Goal: Task Accomplishment & Management: Use online tool/utility

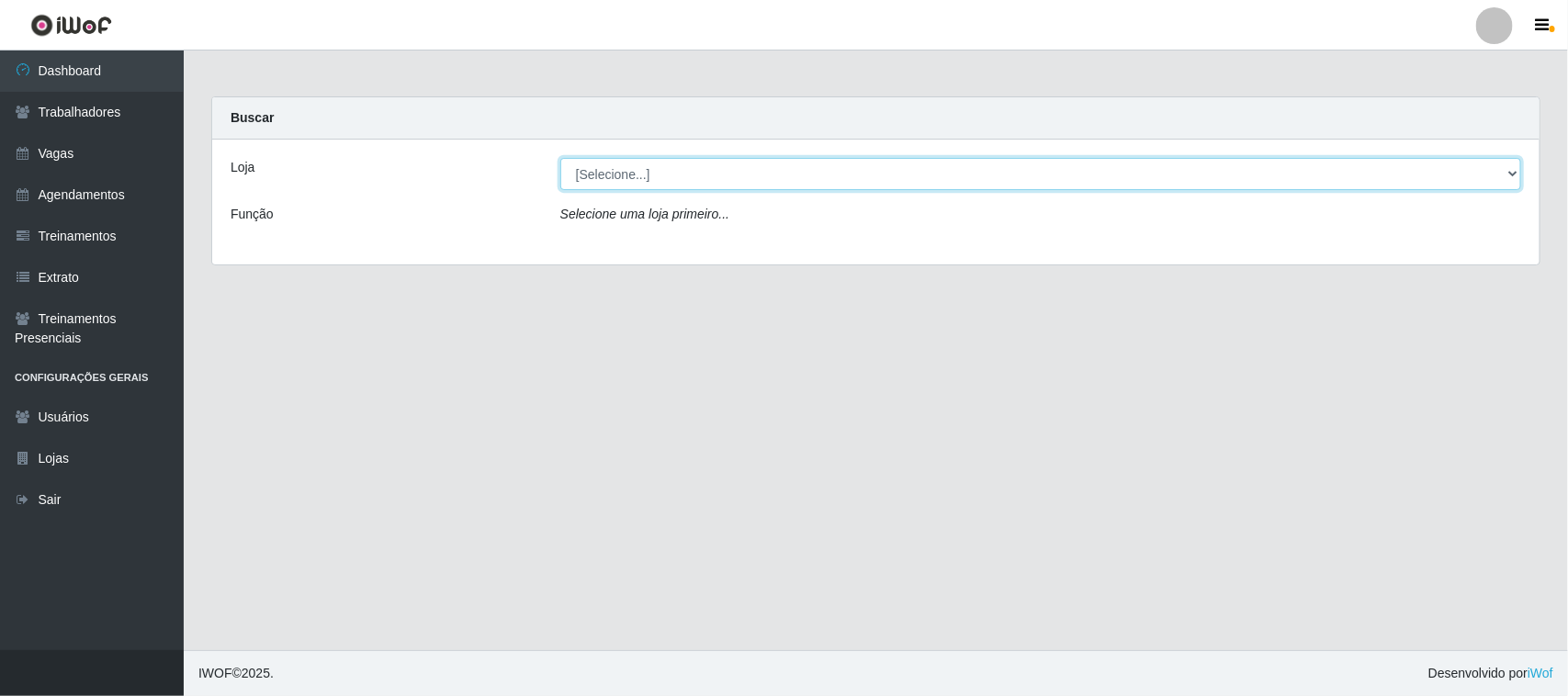
click at [606, 165] on select "[Selecione...] Nordestão - [GEOGRAPHIC_DATA]" at bounding box center [1040, 173] width 961 height 32
select select "420"
click at [560, 158] on select "[Selecione...] Nordestão - [GEOGRAPHIC_DATA]" at bounding box center [1040, 173] width 961 height 32
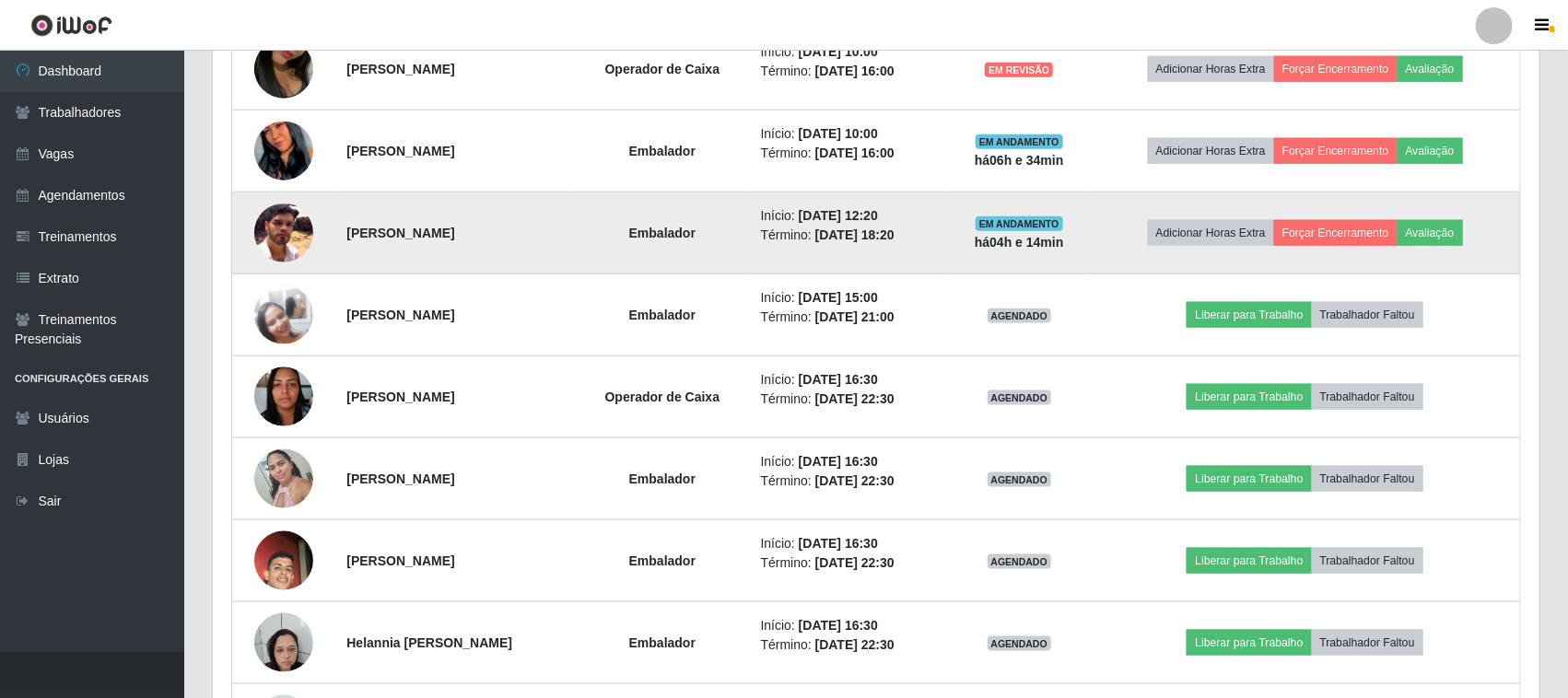
scroll to position [1036, 0]
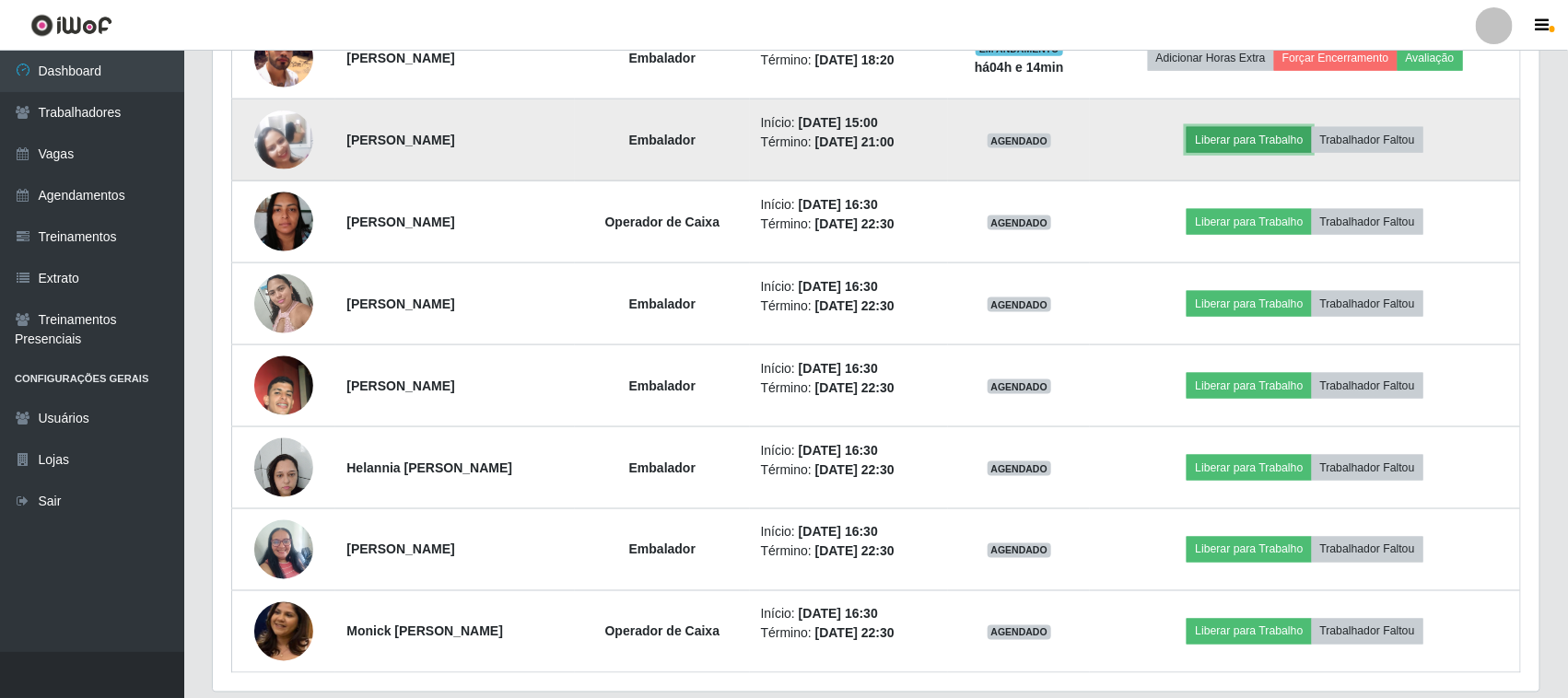
click at [1238, 136] on button "Liberar para Trabalho" at bounding box center [1249, 140] width 125 height 26
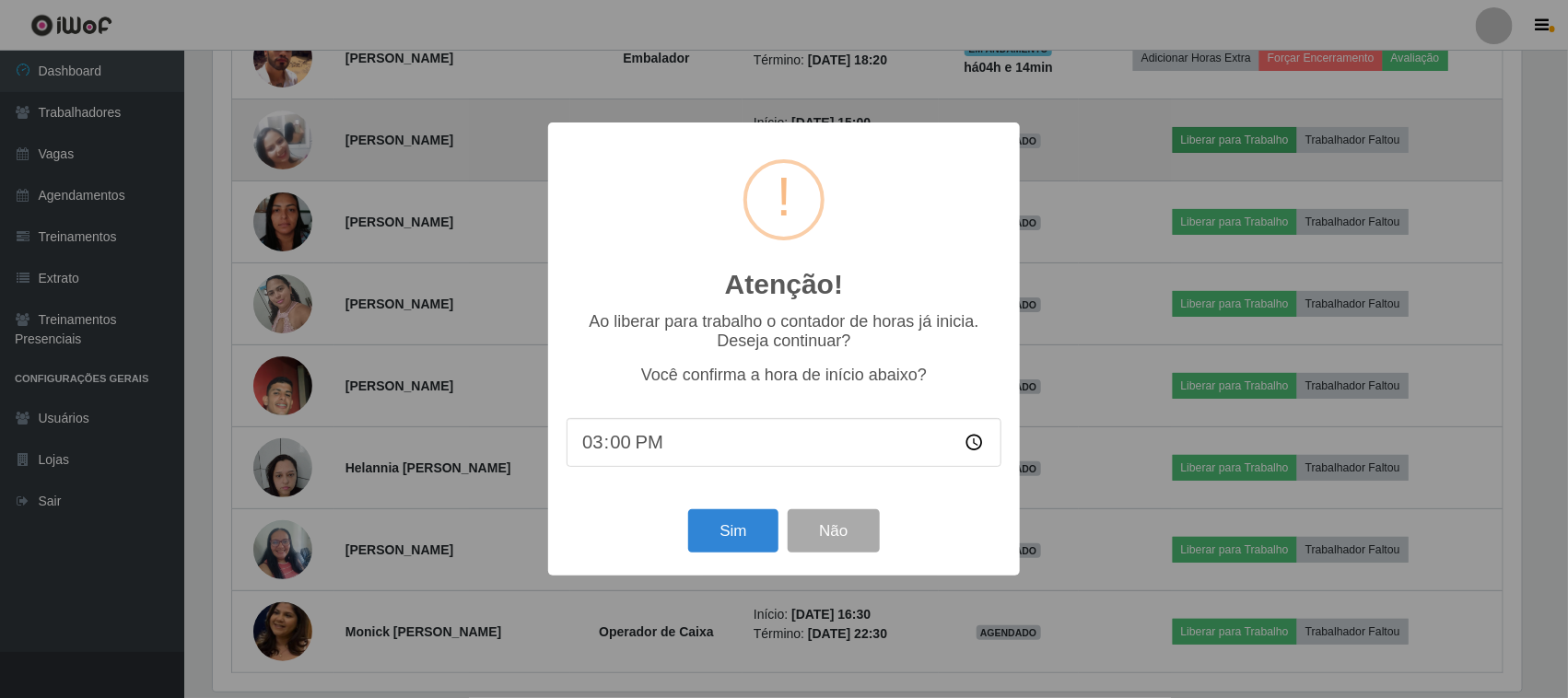
scroll to position [383, 1314]
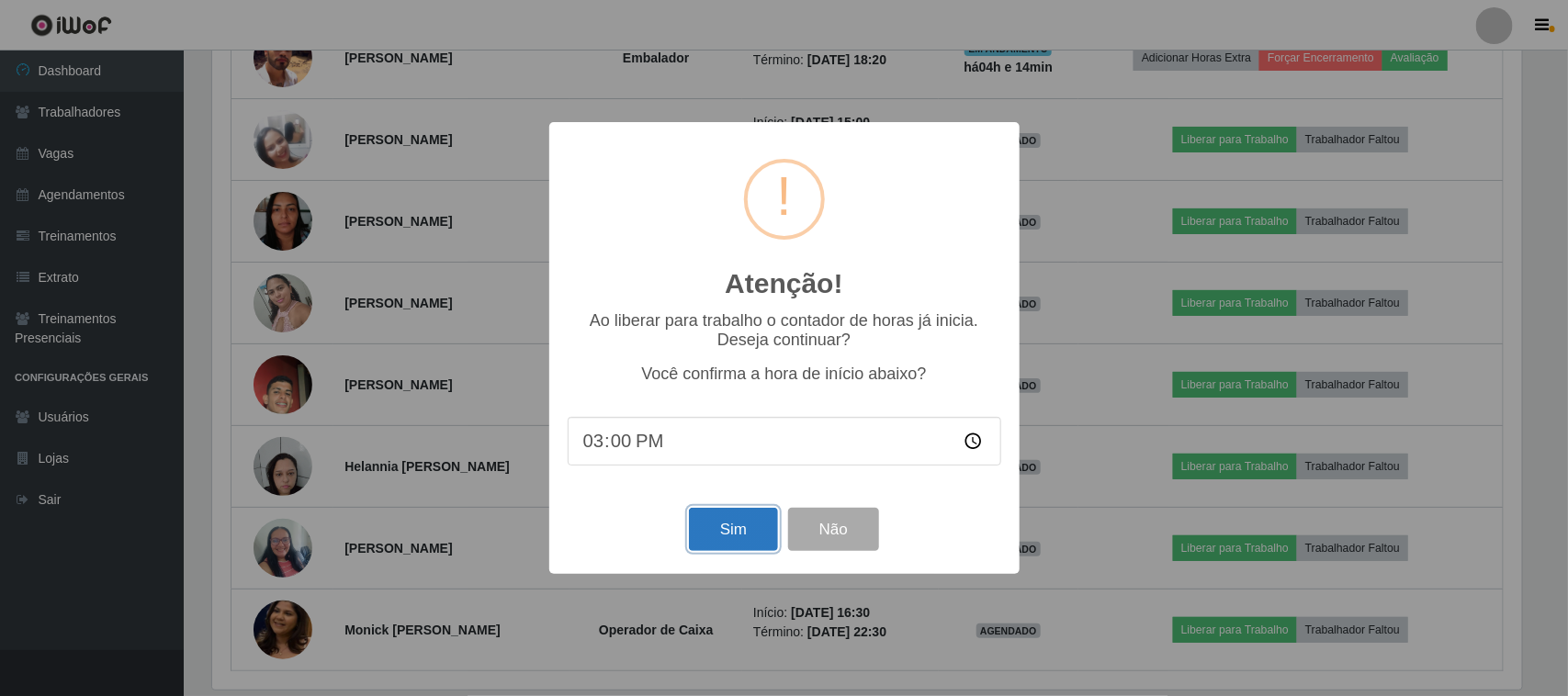
click at [749, 539] on button "Sim" at bounding box center [733, 529] width 89 height 44
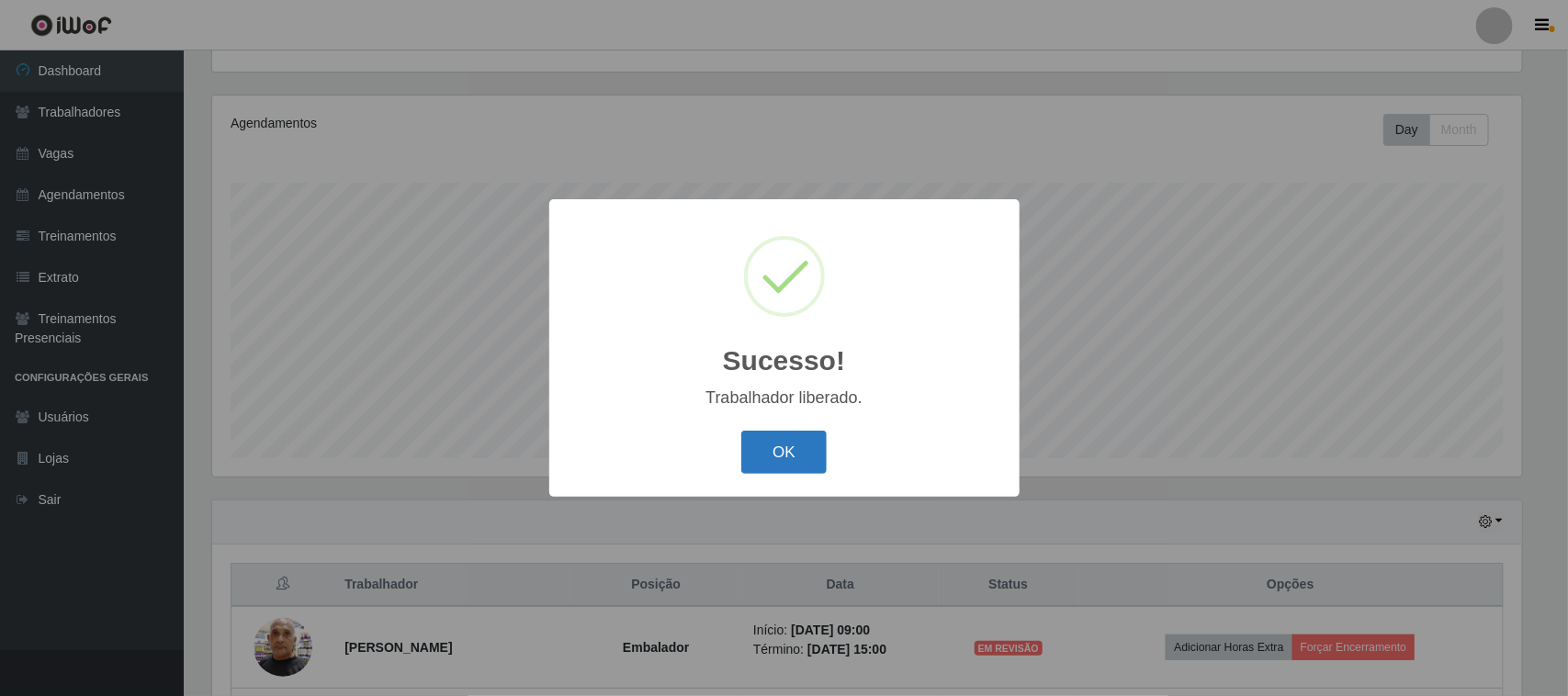
click at [816, 437] on button "OK" at bounding box center [784, 452] width 85 height 44
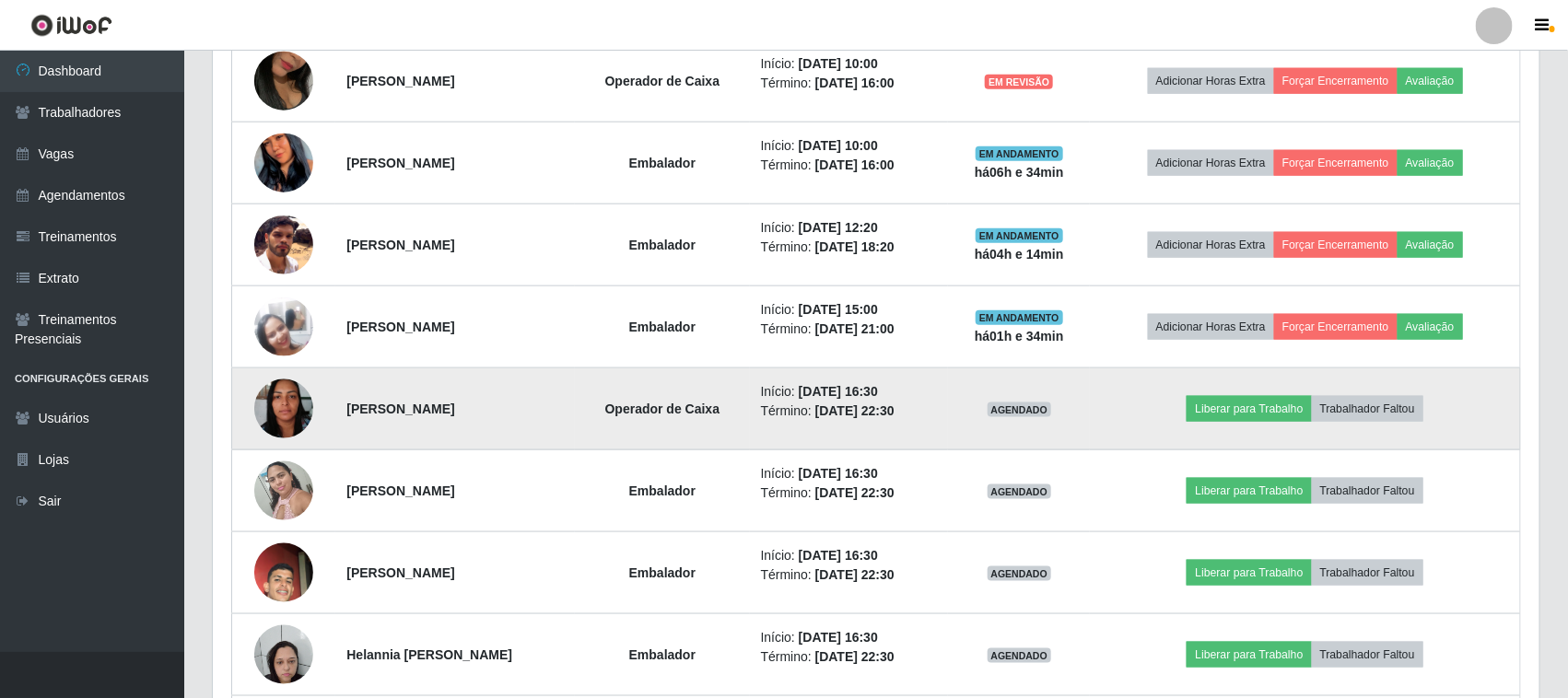
scroll to position [889, 0]
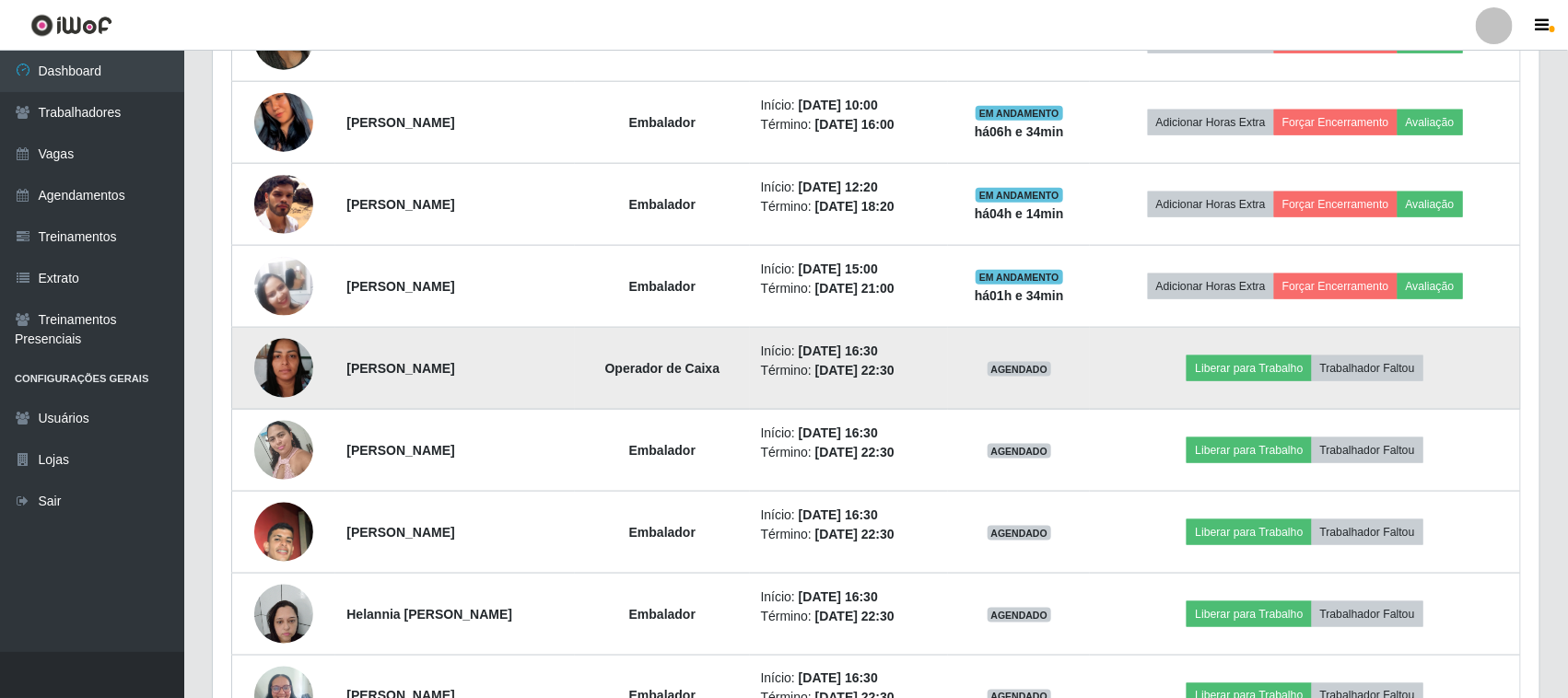
click at [277, 379] on img at bounding box center [283, 368] width 59 height 78
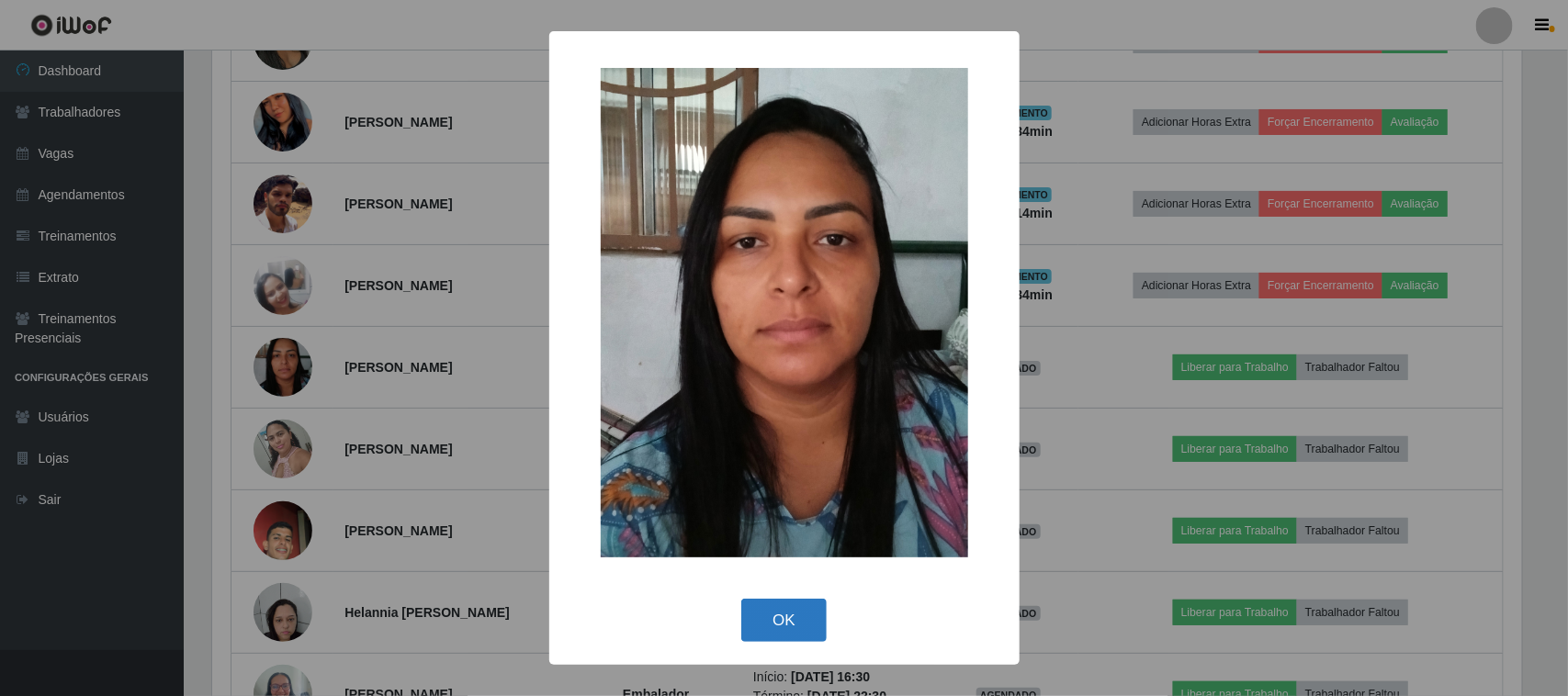
click at [749, 617] on button "OK" at bounding box center [784, 620] width 85 height 44
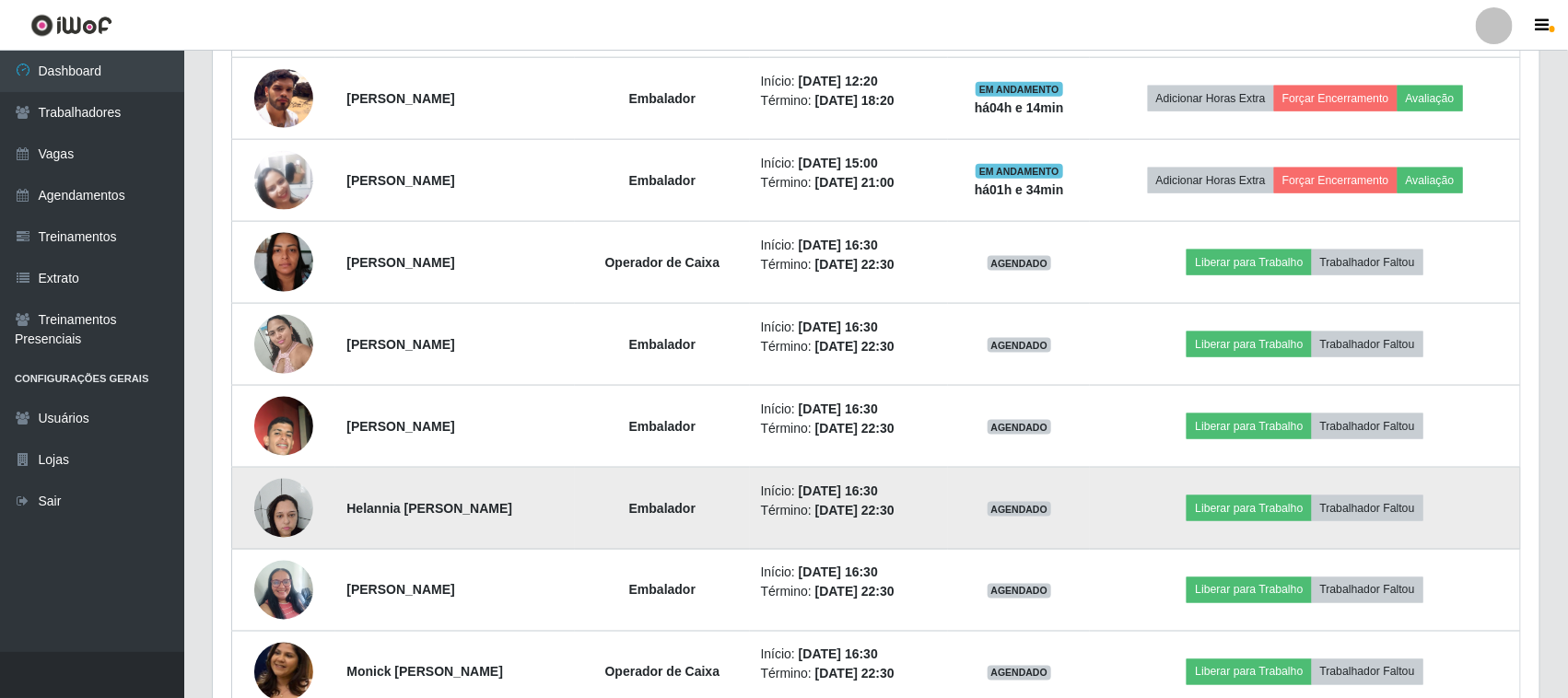
scroll to position [1102, 0]
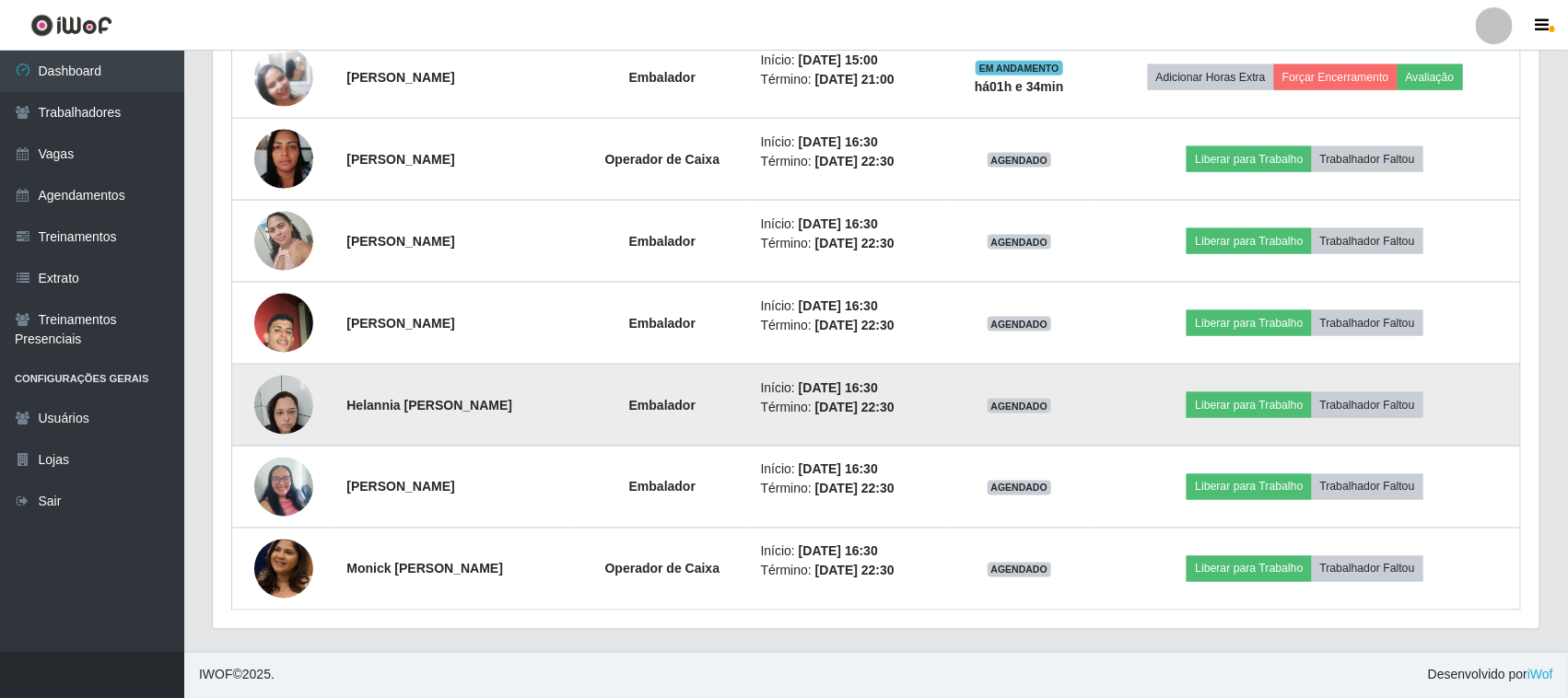
click at [296, 407] on img at bounding box center [283, 404] width 59 height 78
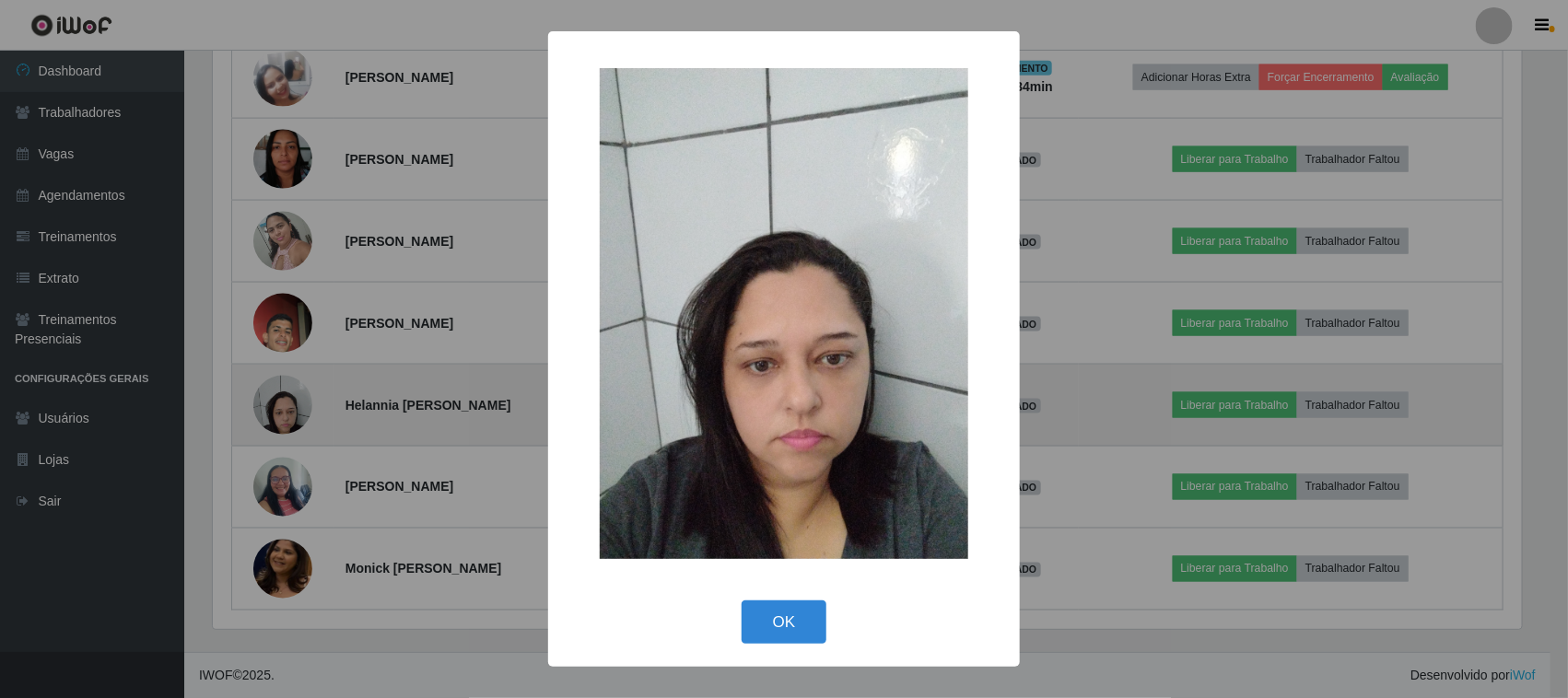
scroll to position [383, 1314]
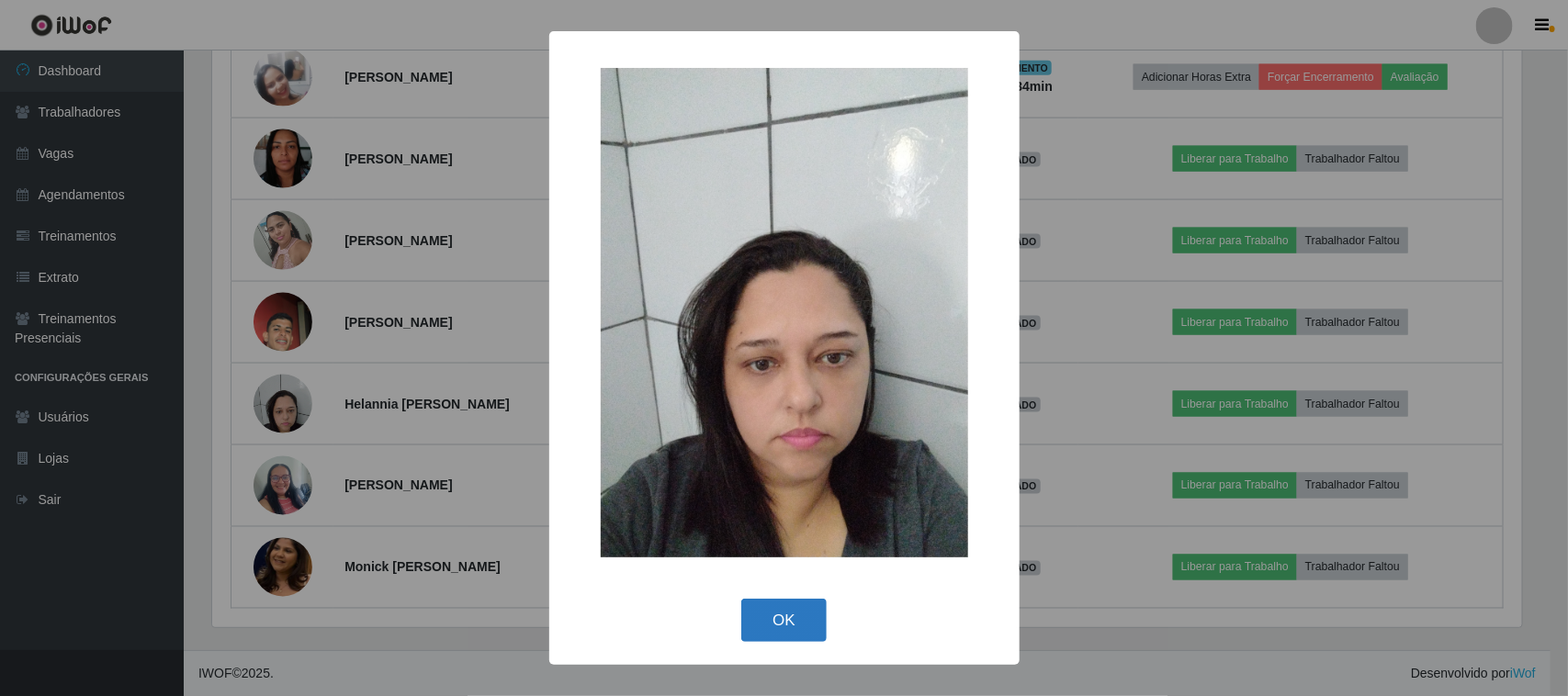
click at [770, 636] on button "OK" at bounding box center [784, 620] width 85 height 44
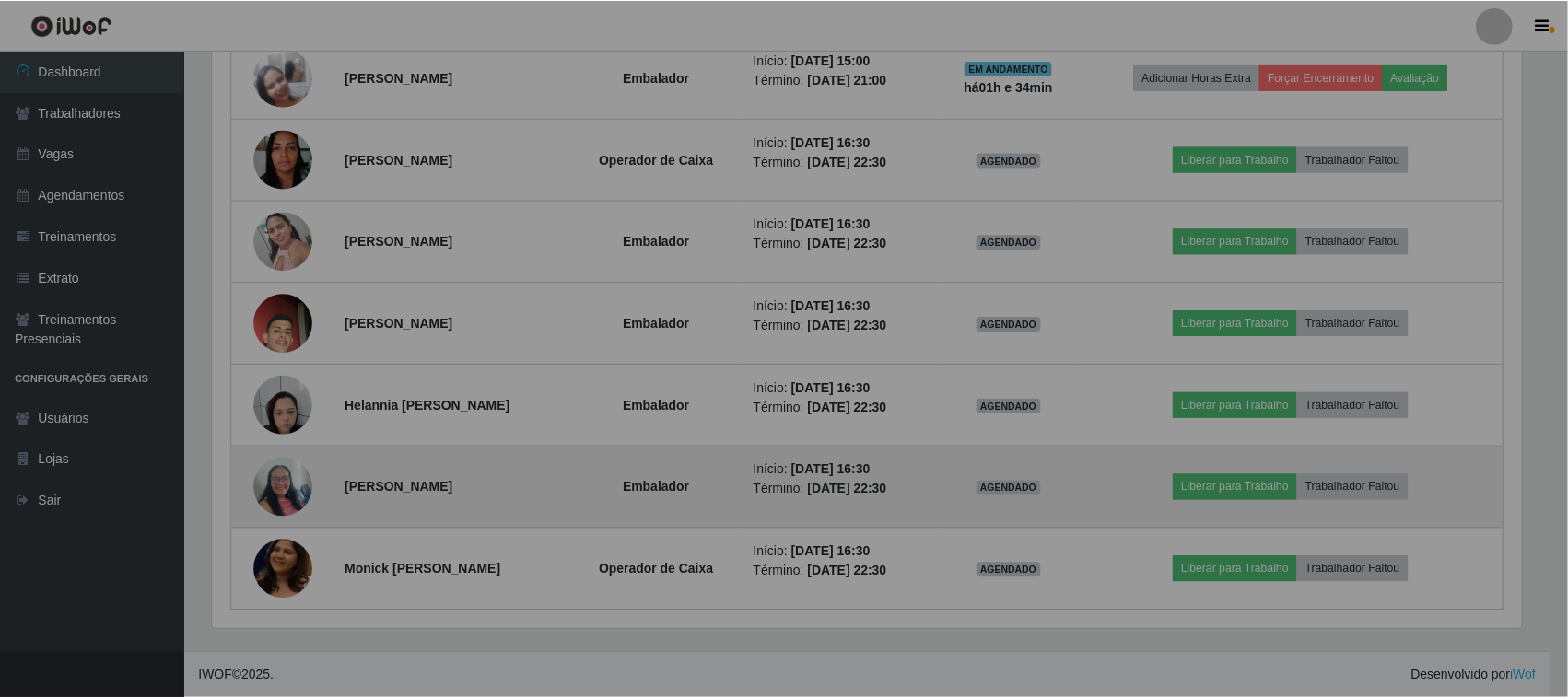
scroll to position [383, 1327]
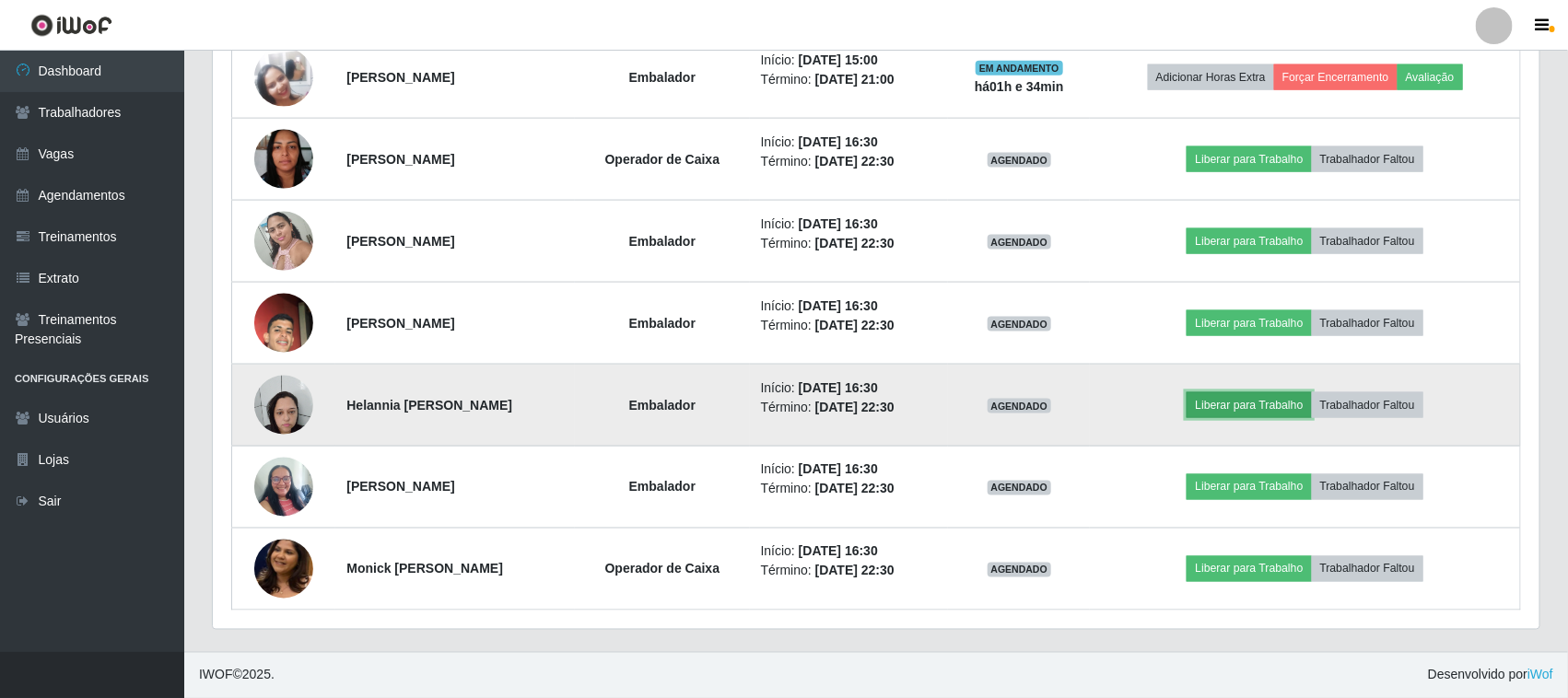
click at [1233, 403] on button "Liberar para Trabalho" at bounding box center [1249, 405] width 125 height 26
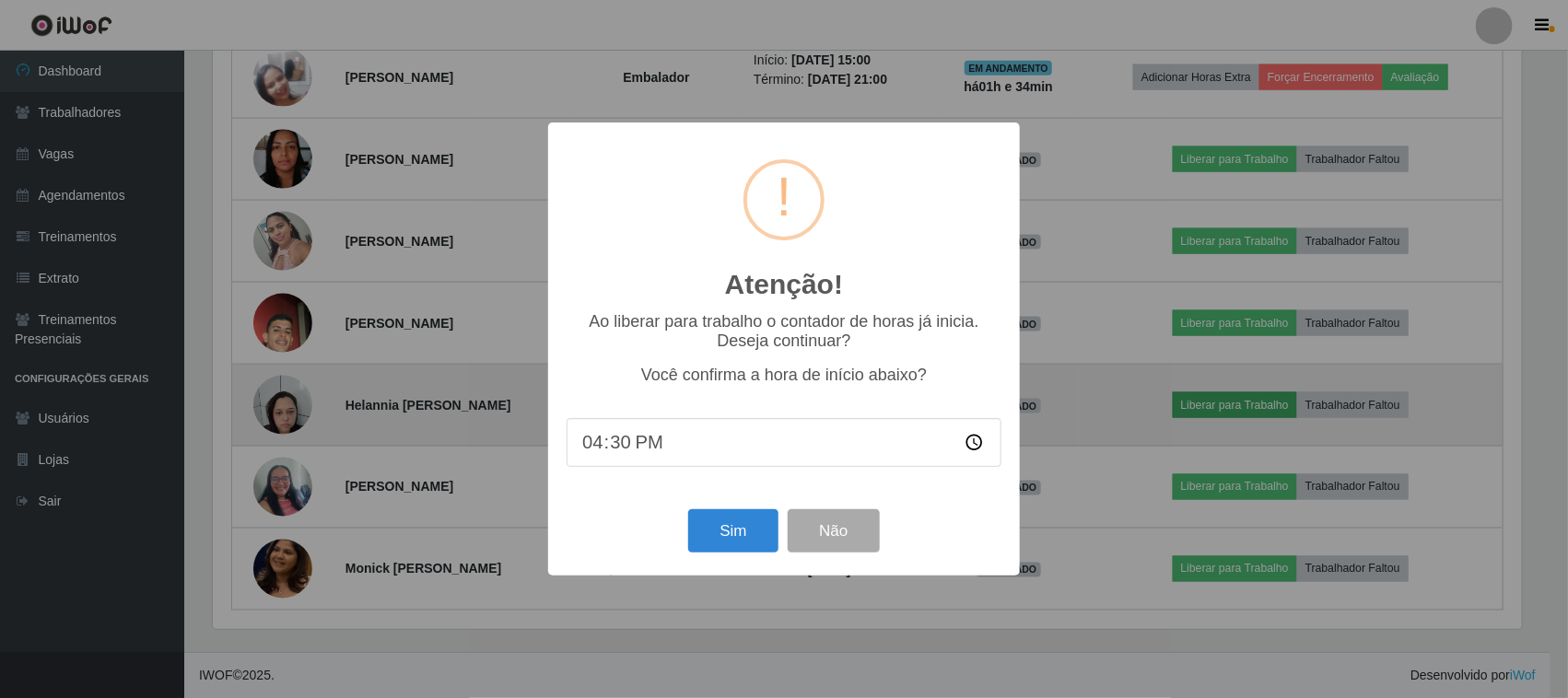
scroll to position [383, 1314]
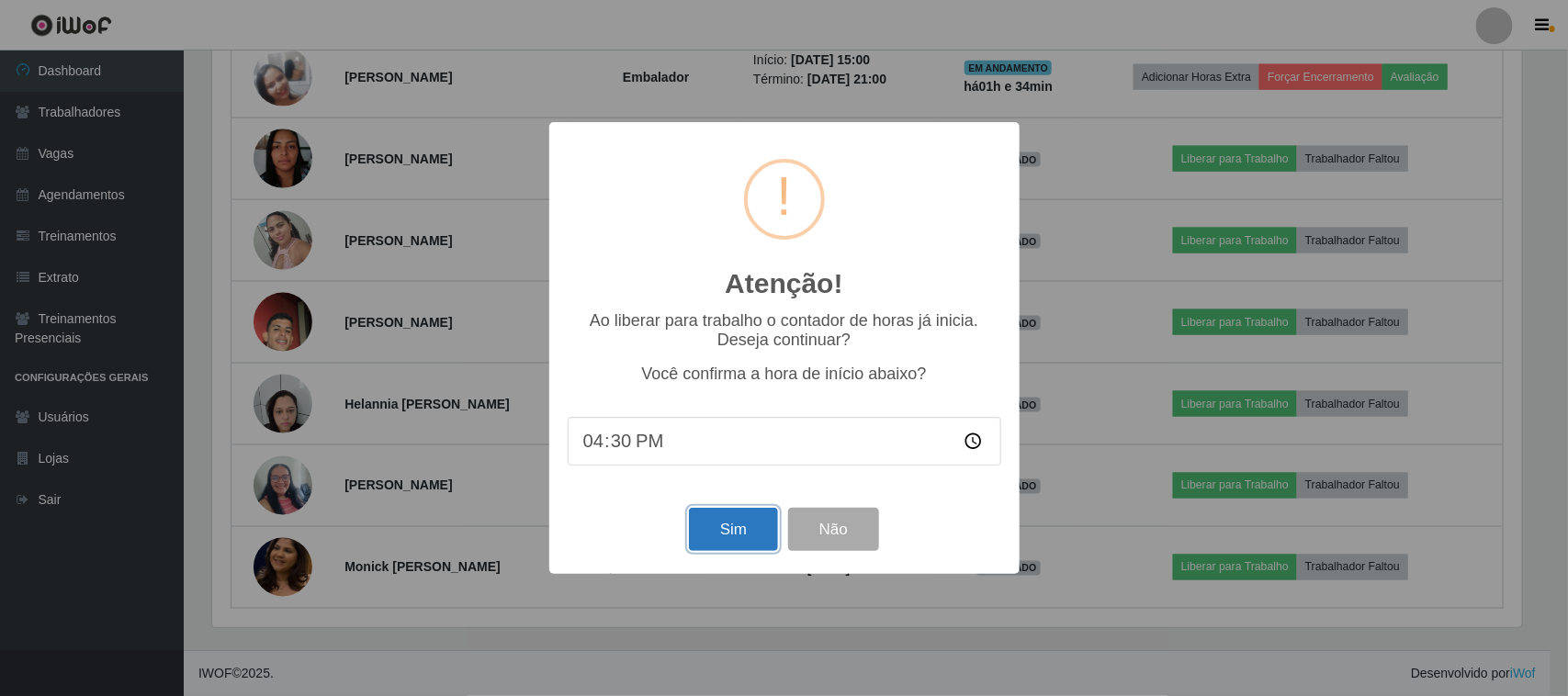
click at [742, 542] on button "Sim" at bounding box center [733, 529] width 89 height 44
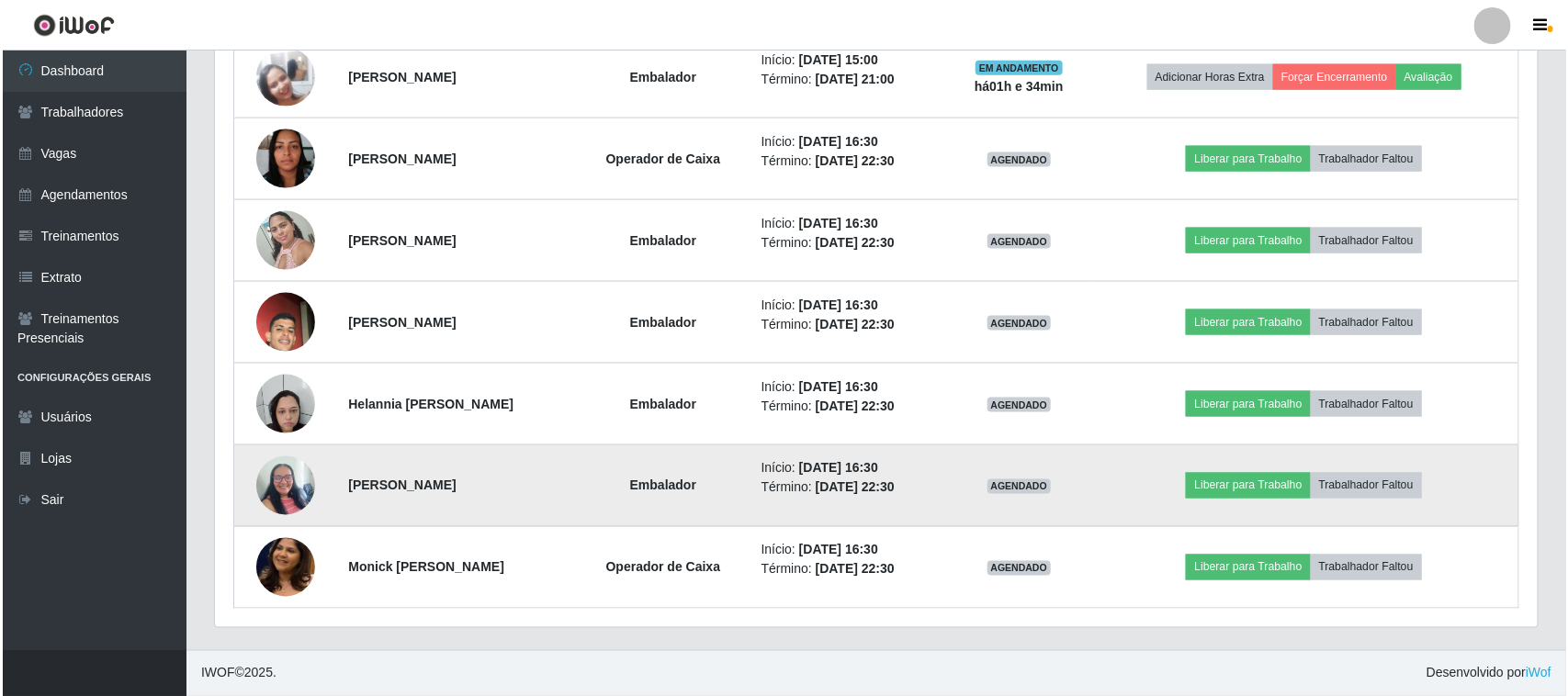
scroll to position [0, 0]
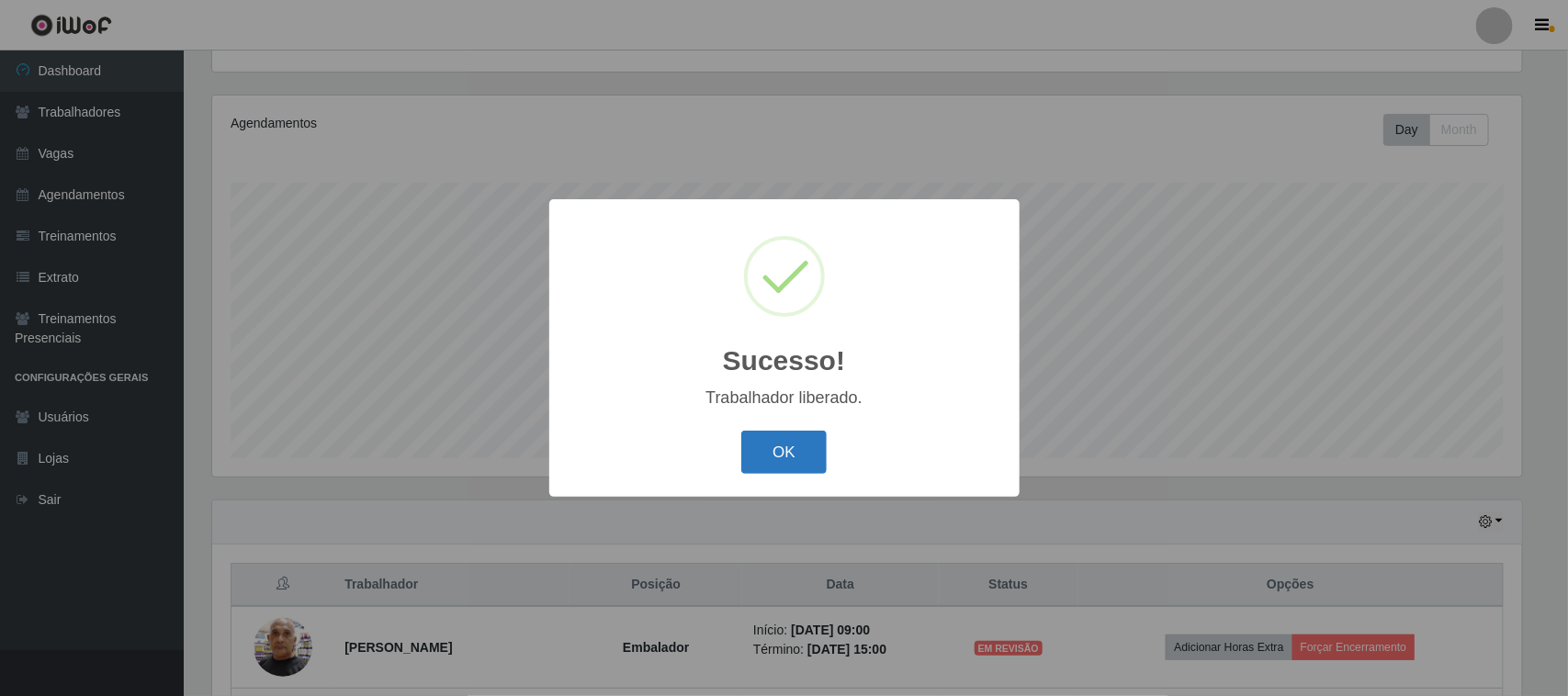
click at [782, 456] on button "OK" at bounding box center [784, 452] width 85 height 44
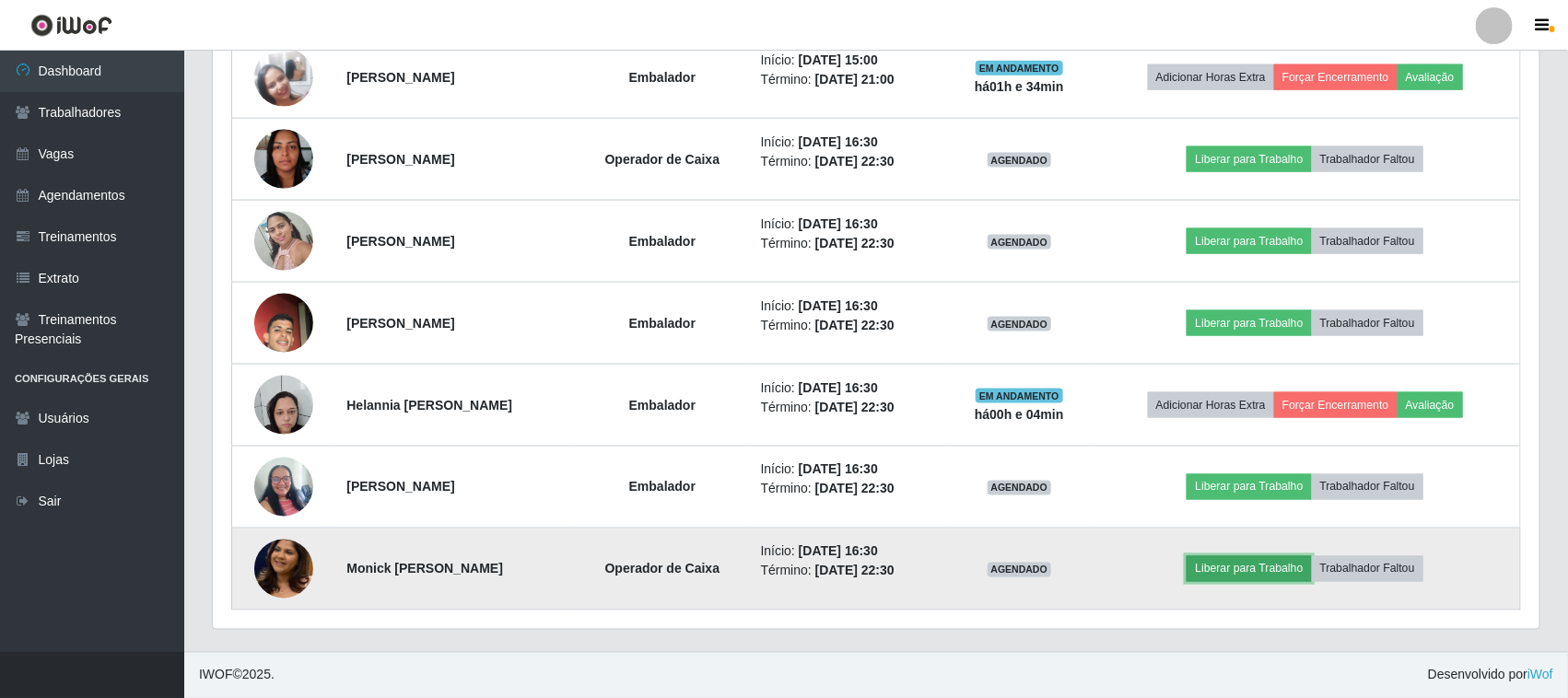
click at [1286, 568] on button "Liberar para Trabalho" at bounding box center [1249, 569] width 125 height 26
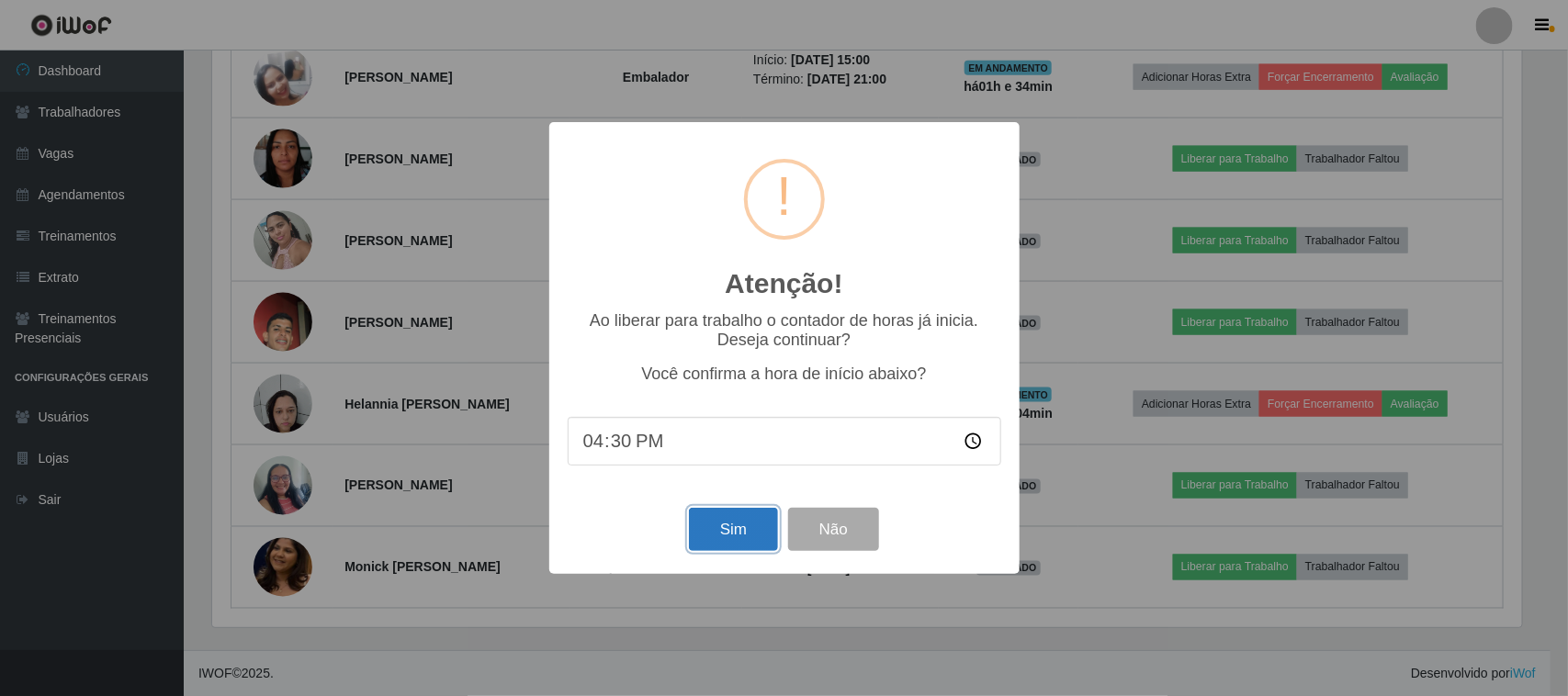
click at [714, 540] on button "Sim" at bounding box center [733, 529] width 89 height 44
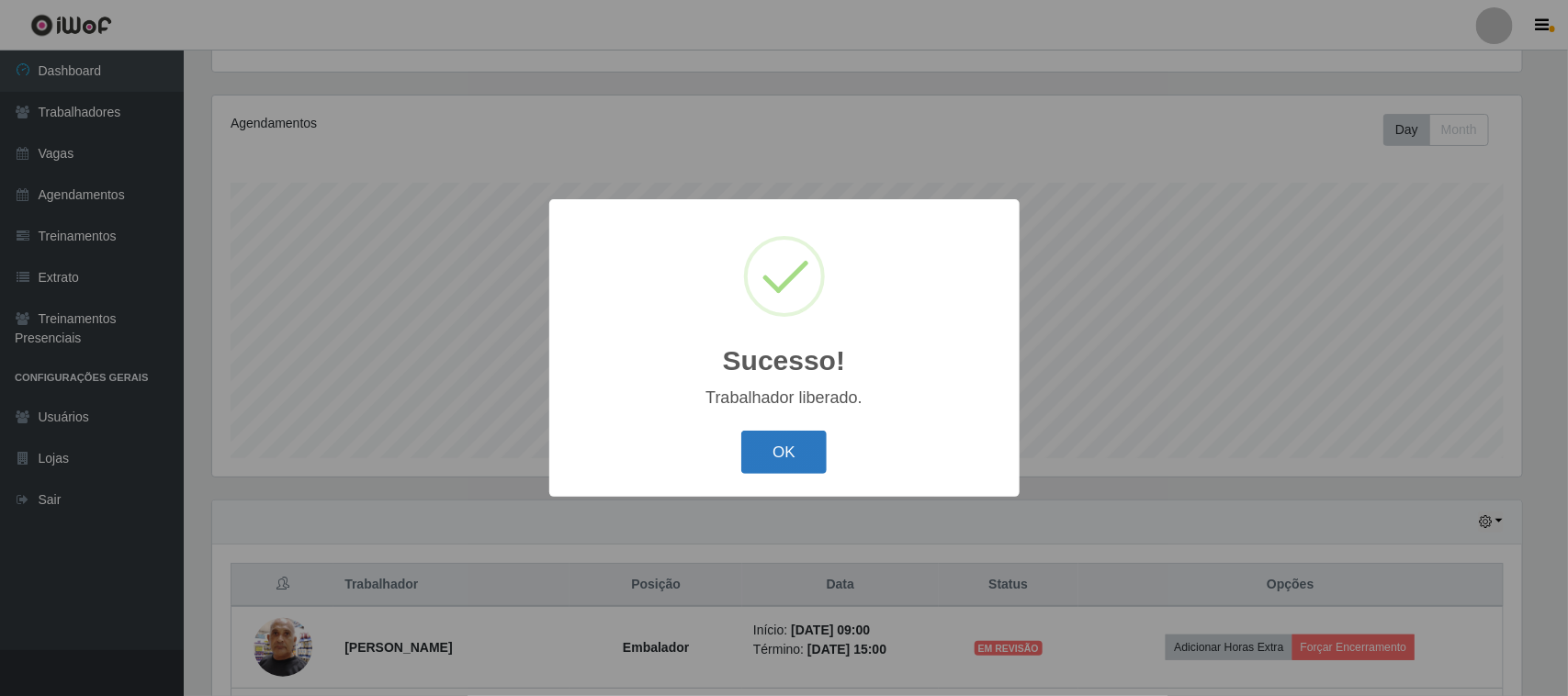
click at [782, 461] on button "OK" at bounding box center [784, 452] width 85 height 44
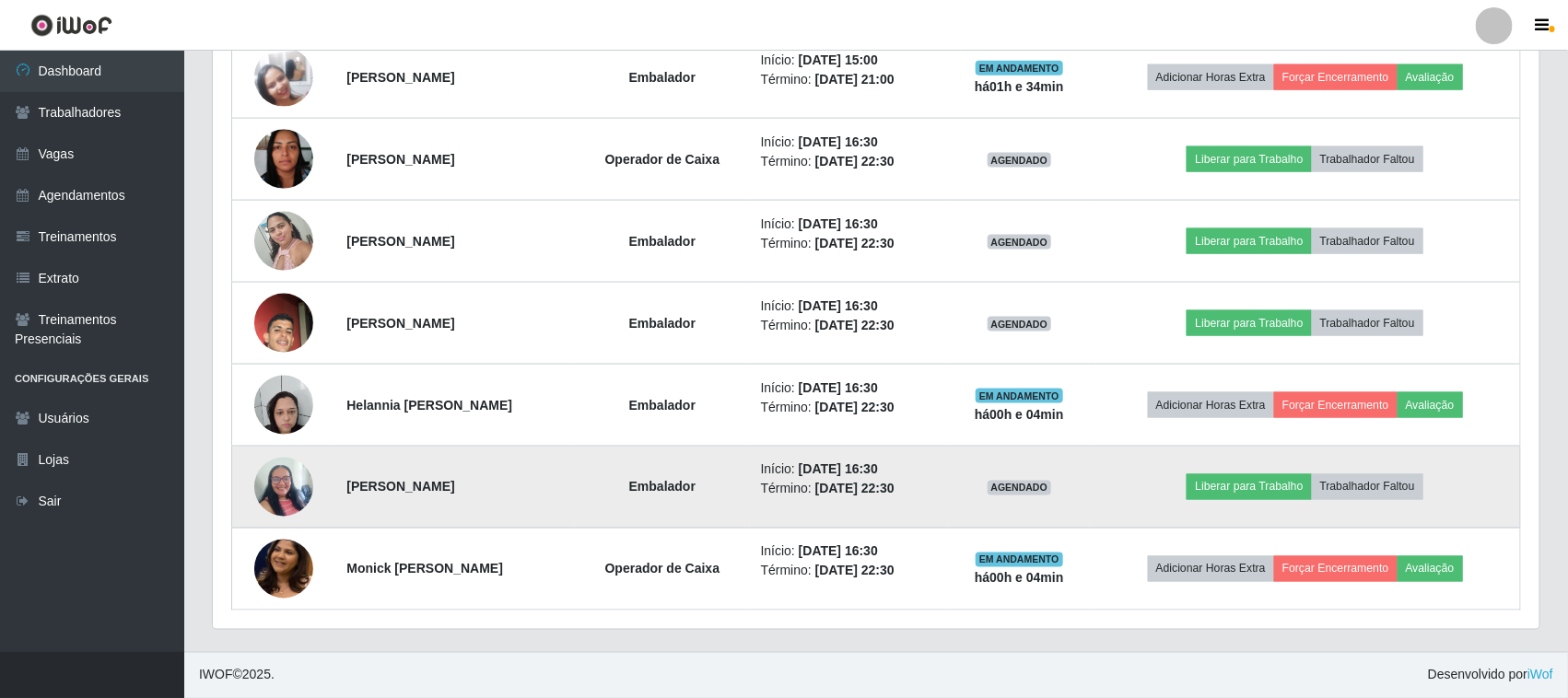
click at [273, 493] on img at bounding box center [283, 486] width 59 height 78
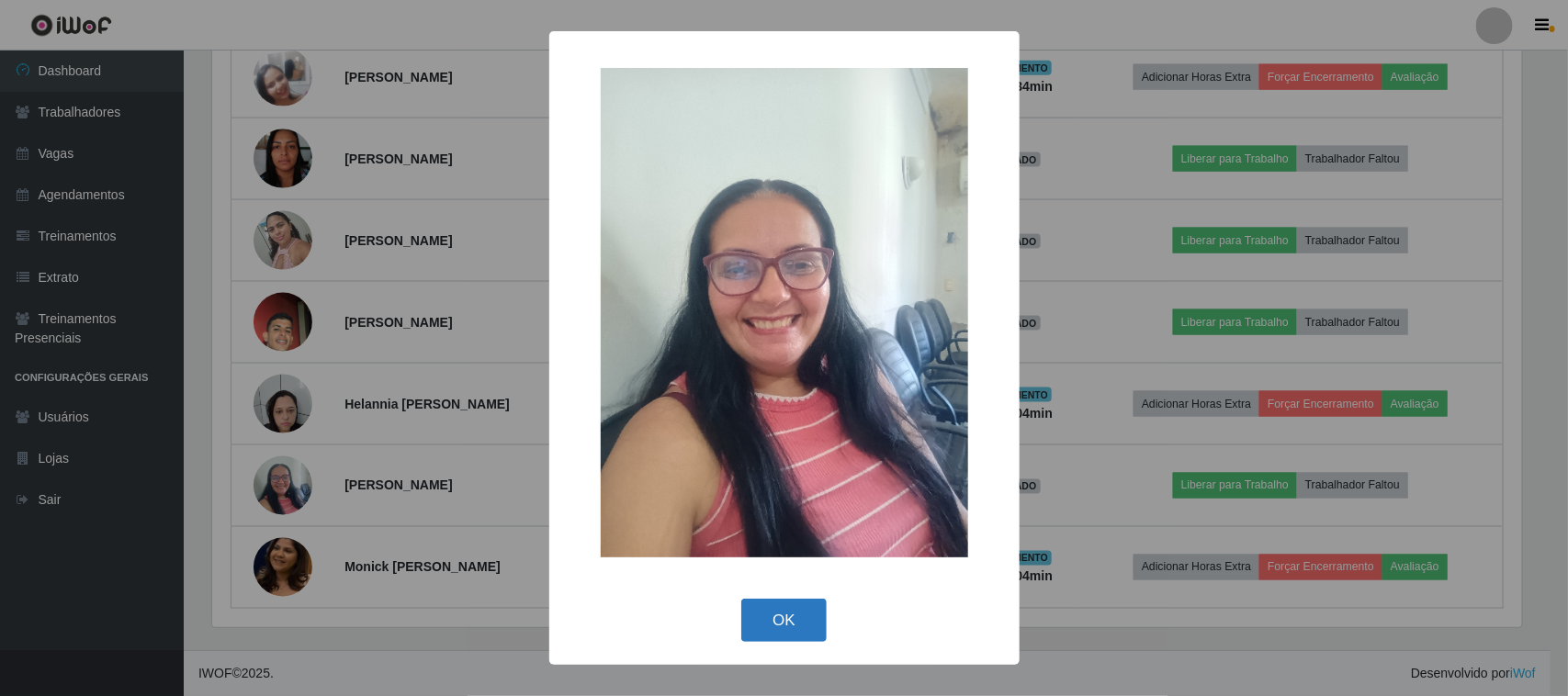
click at [771, 618] on button "OK" at bounding box center [784, 620] width 85 height 44
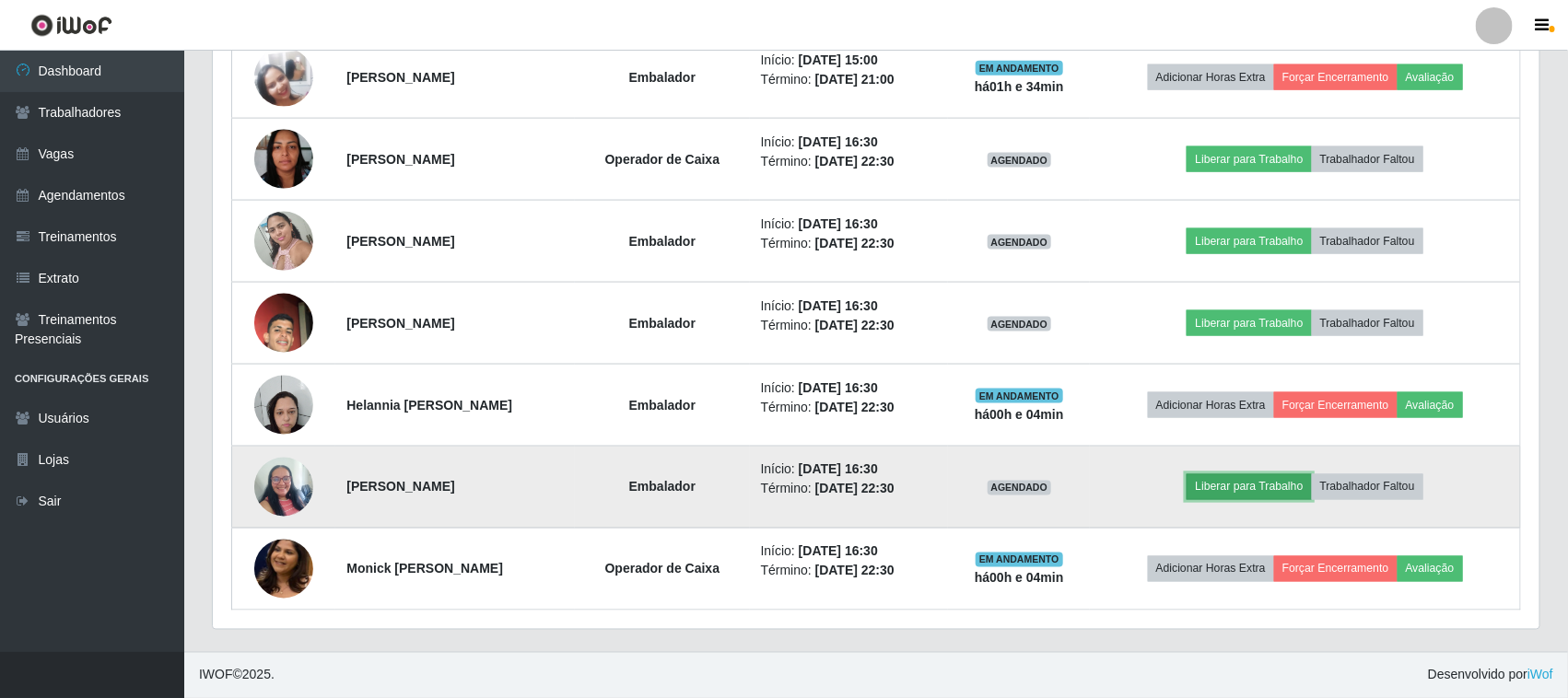
click at [1310, 483] on button "Liberar para Trabalho" at bounding box center [1249, 487] width 125 height 26
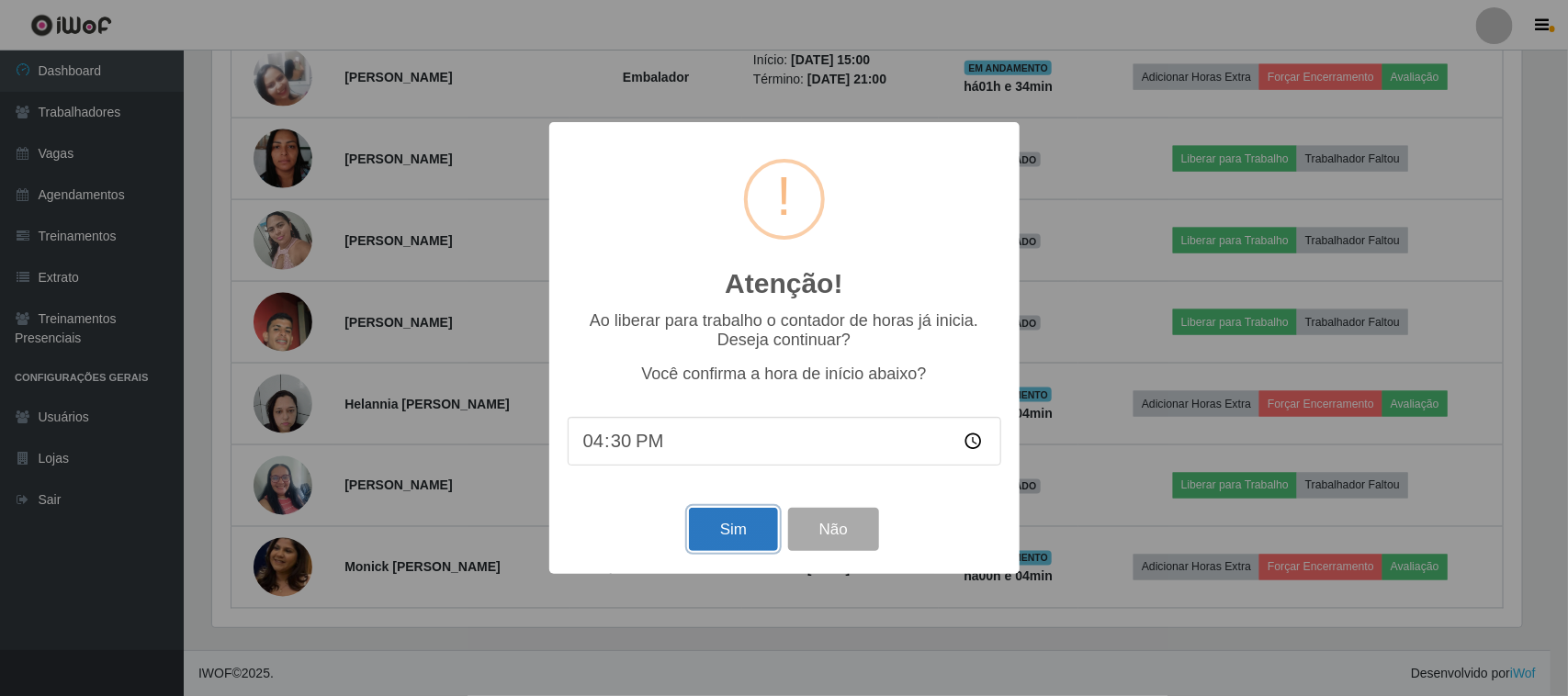
click at [701, 520] on button "Sim" at bounding box center [733, 529] width 89 height 44
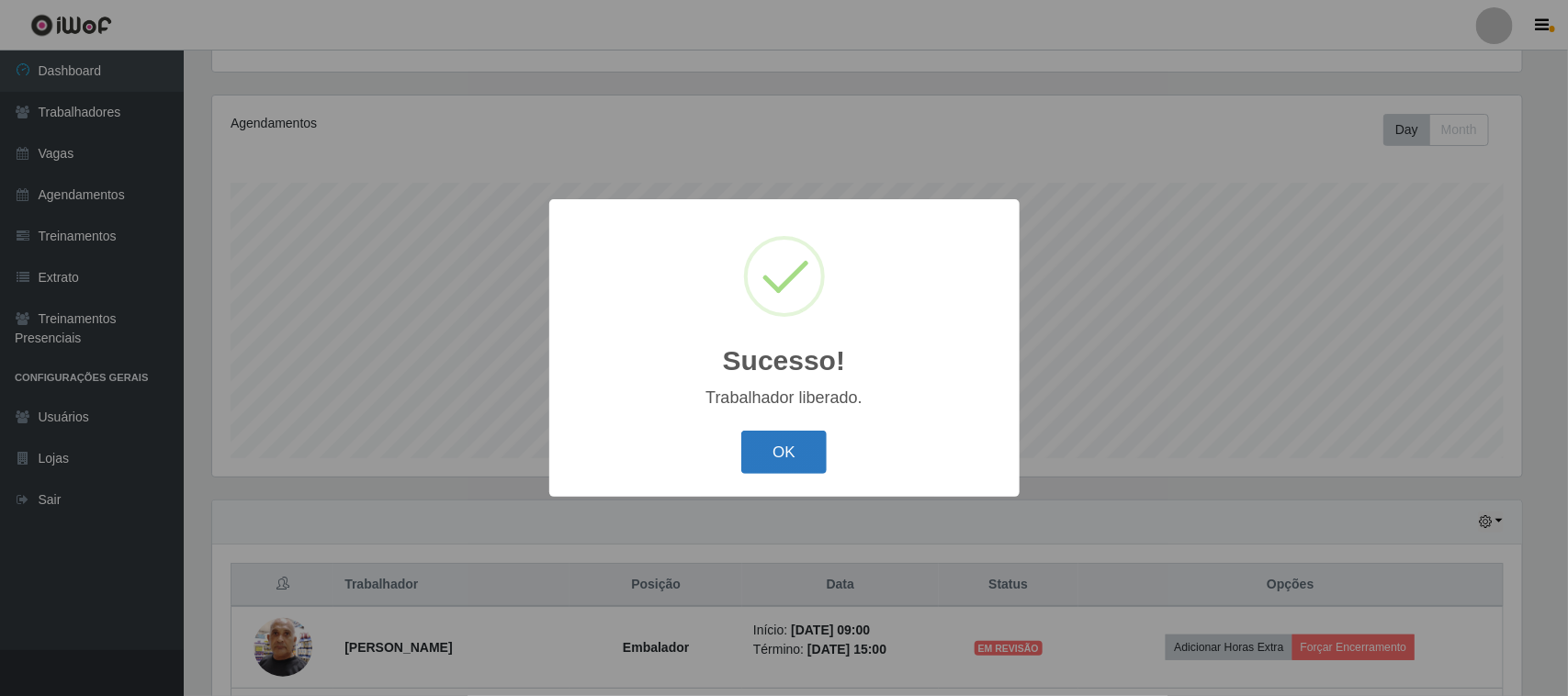
click at [793, 454] on button "OK" at bounding box center [784, 452] width 85 height 44
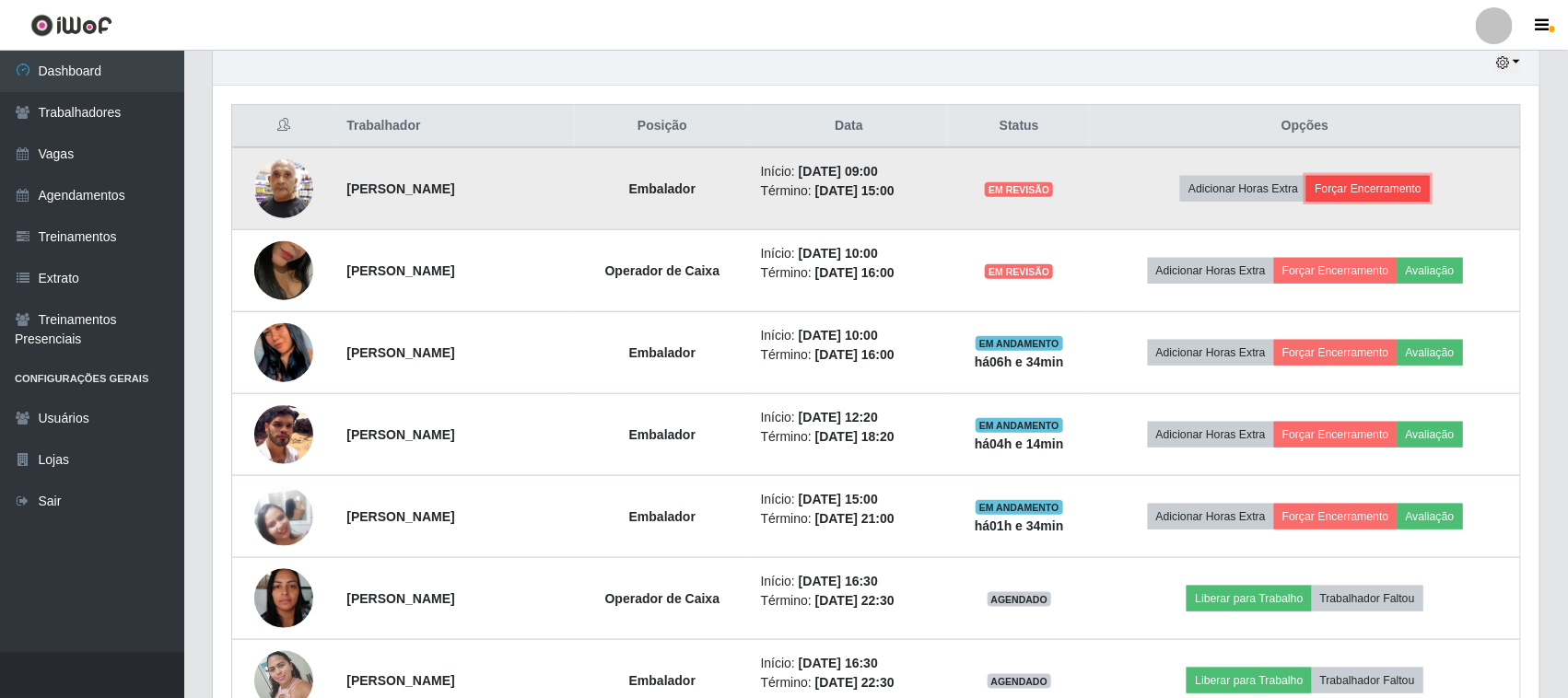
click at [1403, 180] on button "Forçar Encerramento" at bounding box center [1368, 189] width 124 height 26
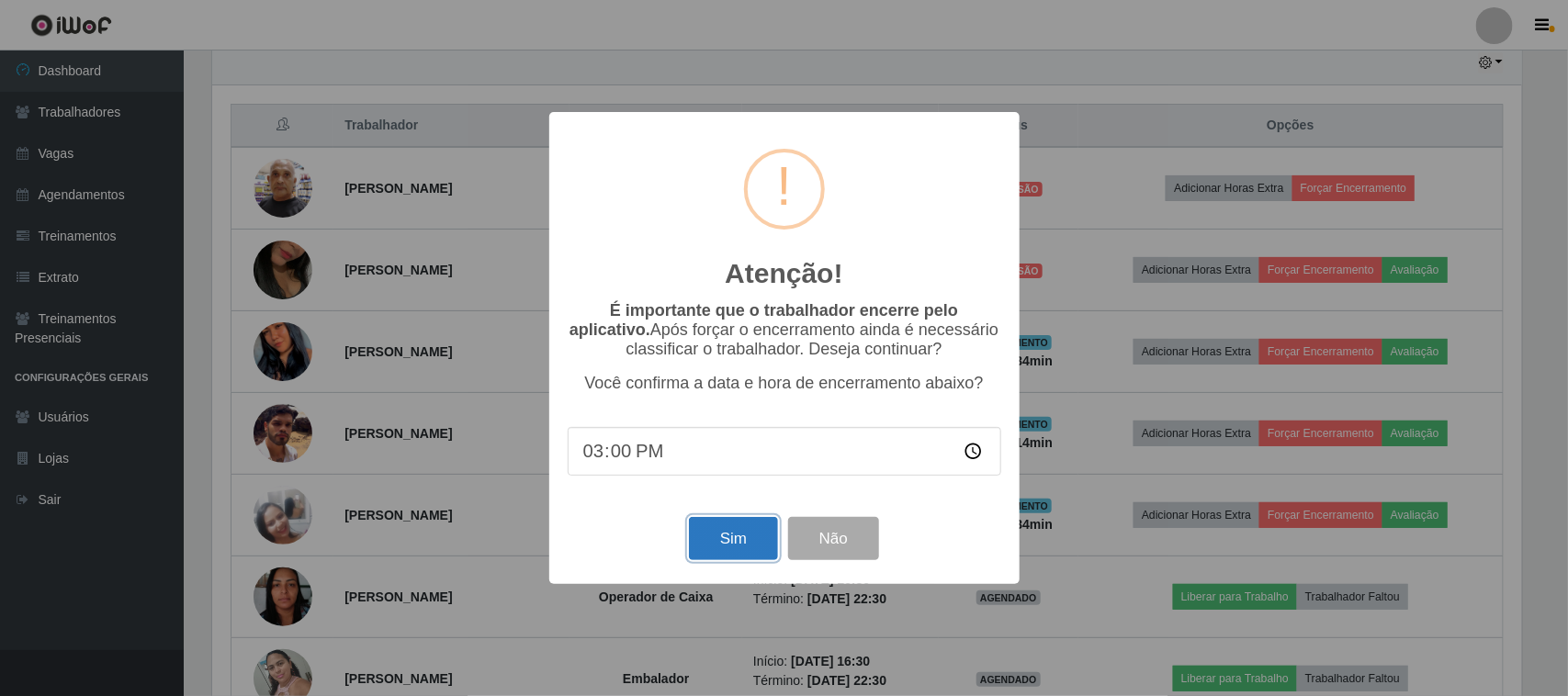
click at [746, 542] on button "Sim" at bounding box center [733, 538] width 89 height 44
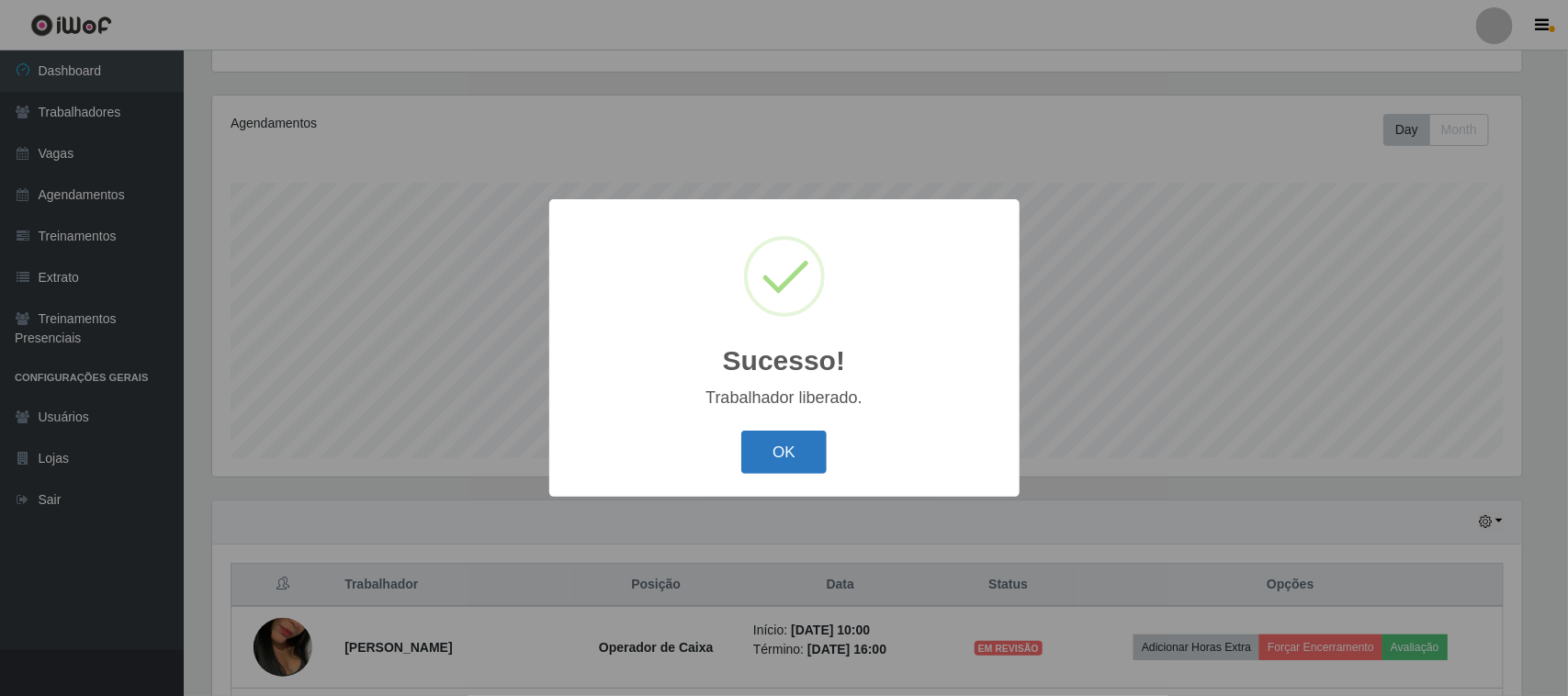
click at [786, 460] on button "OK" at bounding box center [784, 452] width 85 height 44
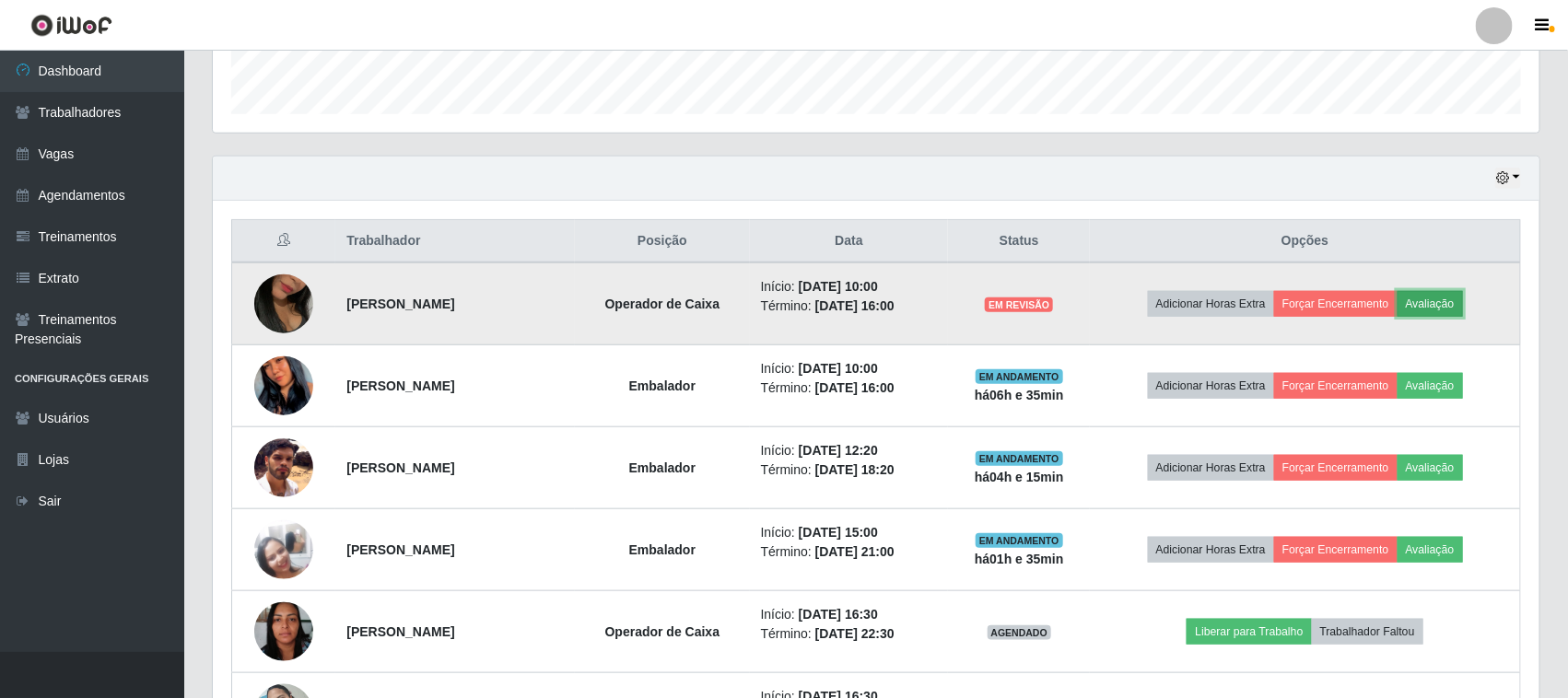
click at [1458, 299] on button "Avaliação" at bounding box center [1430, 304] width 65 height 26
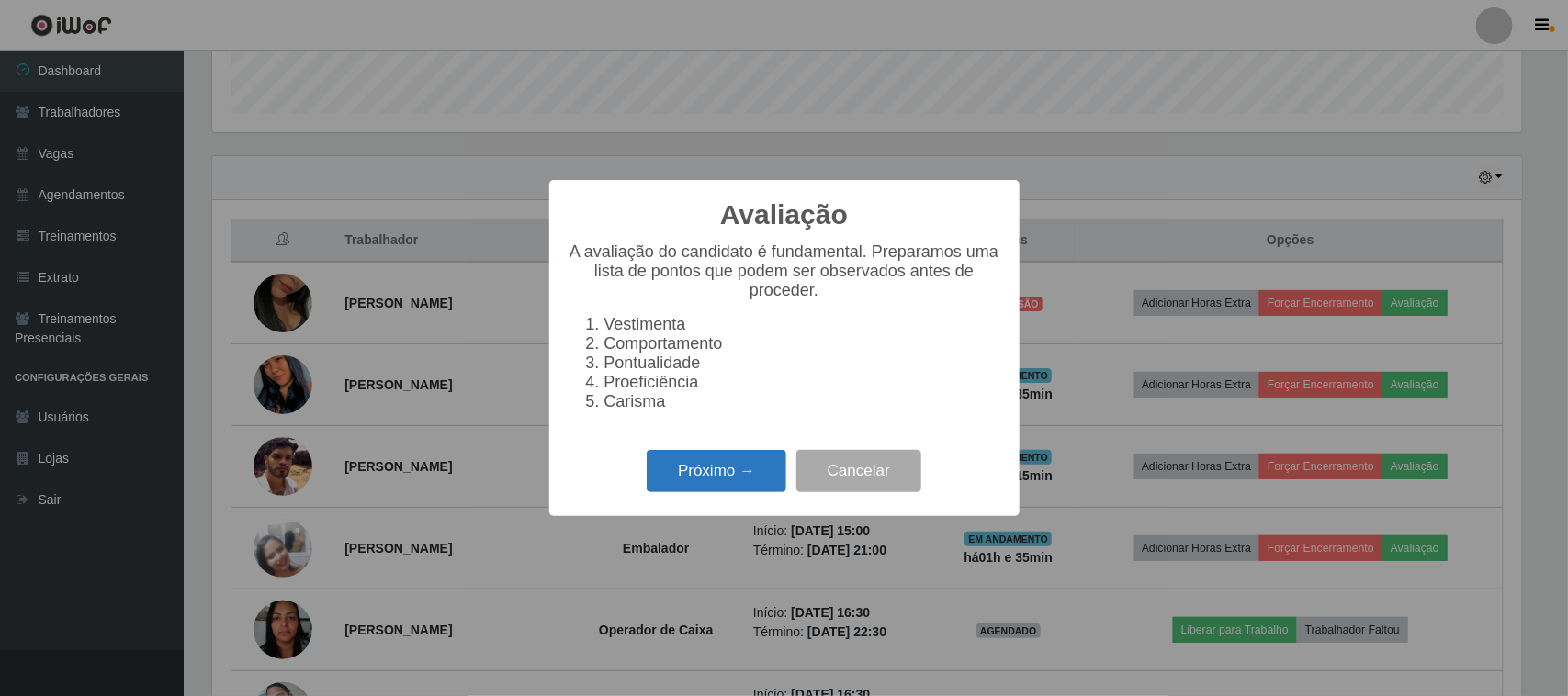
click at [721, 487] on button "Próximo →" at bounding box center [716, 471] width 140 height 44
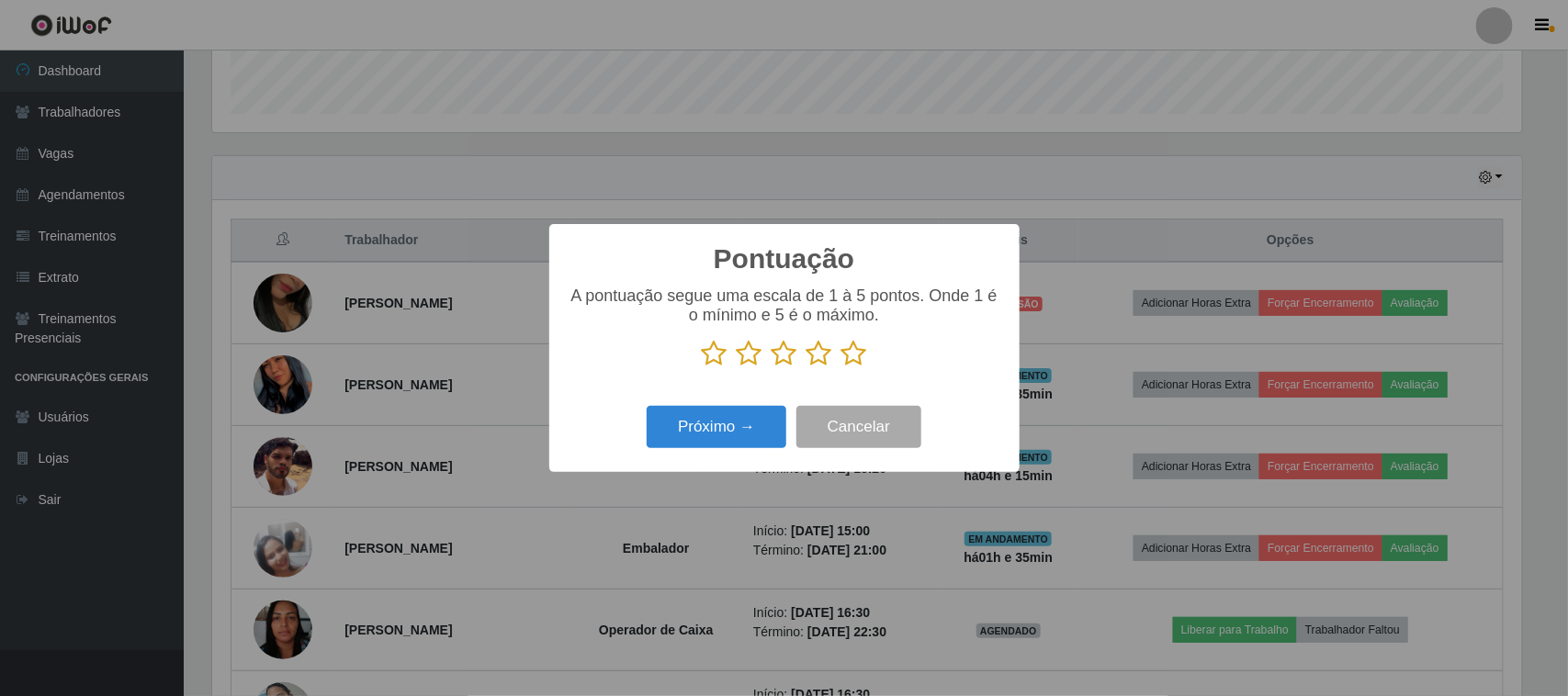
click at [855, 356] on icon at bounding box center [855, 354] width 26 height 28
click at [842, 367] on input "radio" at bounding box center [842, 367] width 0 height 0
click at [726, 425] on button "Próximo →" at bounding box center [716, 427] width 140 height 44
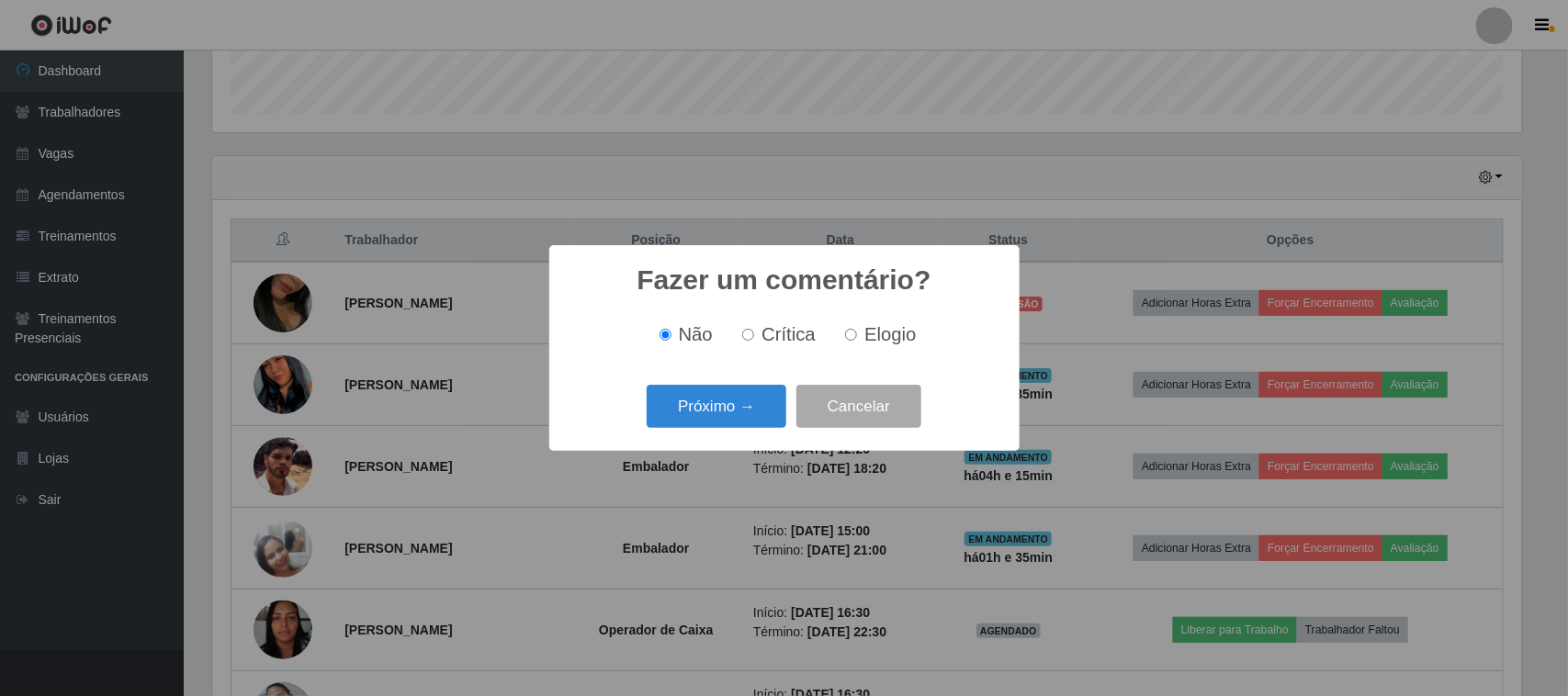
click at [889, 329] on span "Elogio" at bounding box center [889, 335] width 51 height 20
click at [857, 329] on input "Elogio" at bounding box center [850, 335] width 12 height 12
radio input "true"
click at [726, 418] on button "Próximo →" at bounding box center [716, 406] width 140 height 44
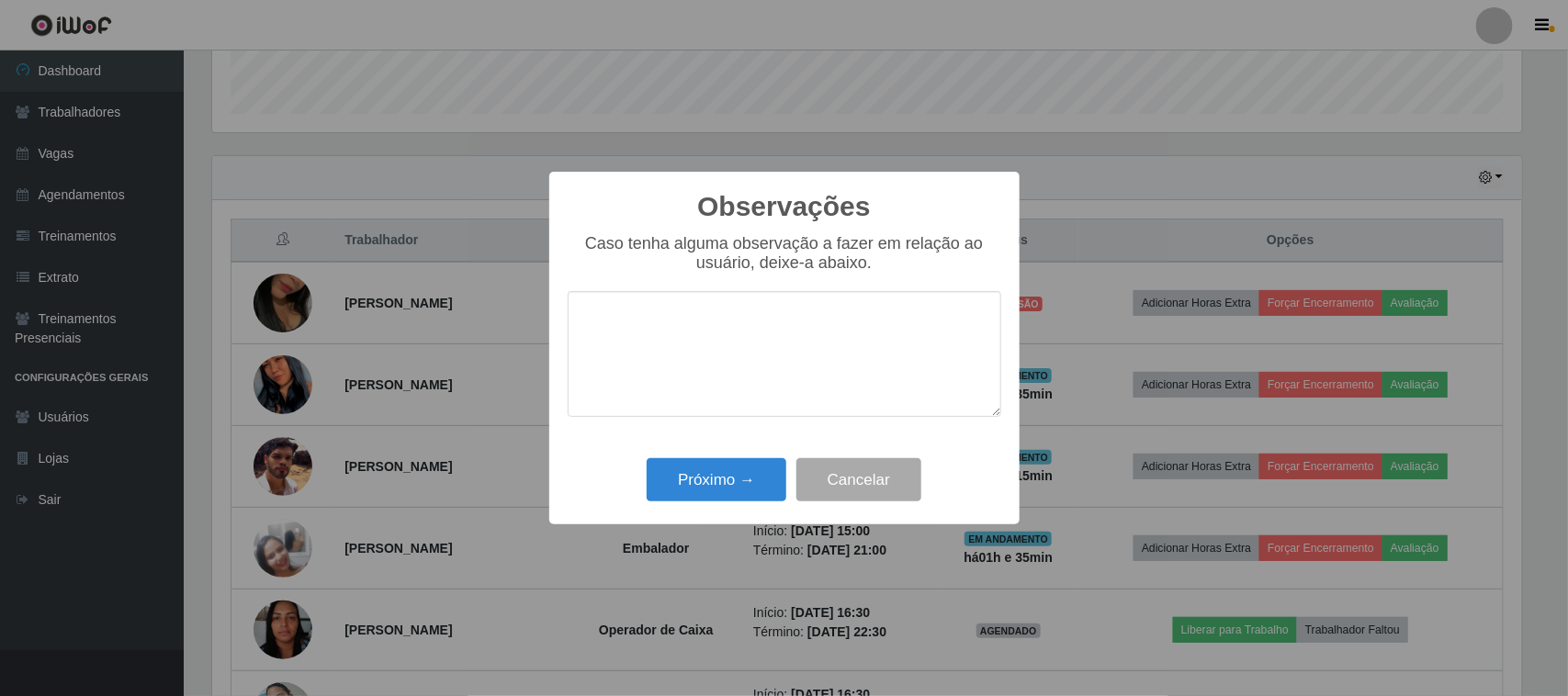
drag, startPoint x: 875, startPoint y: 329, endPoint x: 891, endPoint y: 337, distance: 17.9
click at [877, 329] on textarea at bounding box center [784, 354] width 434 height 126
type textarea "pontual"
click at [691, 457] on div "Próximo → Cancelar" at bounding box center [784, 479] width 434 height 52
click at [678, 477] on button "Próximo →" at bounding box center [716, 479] width 140 height 44
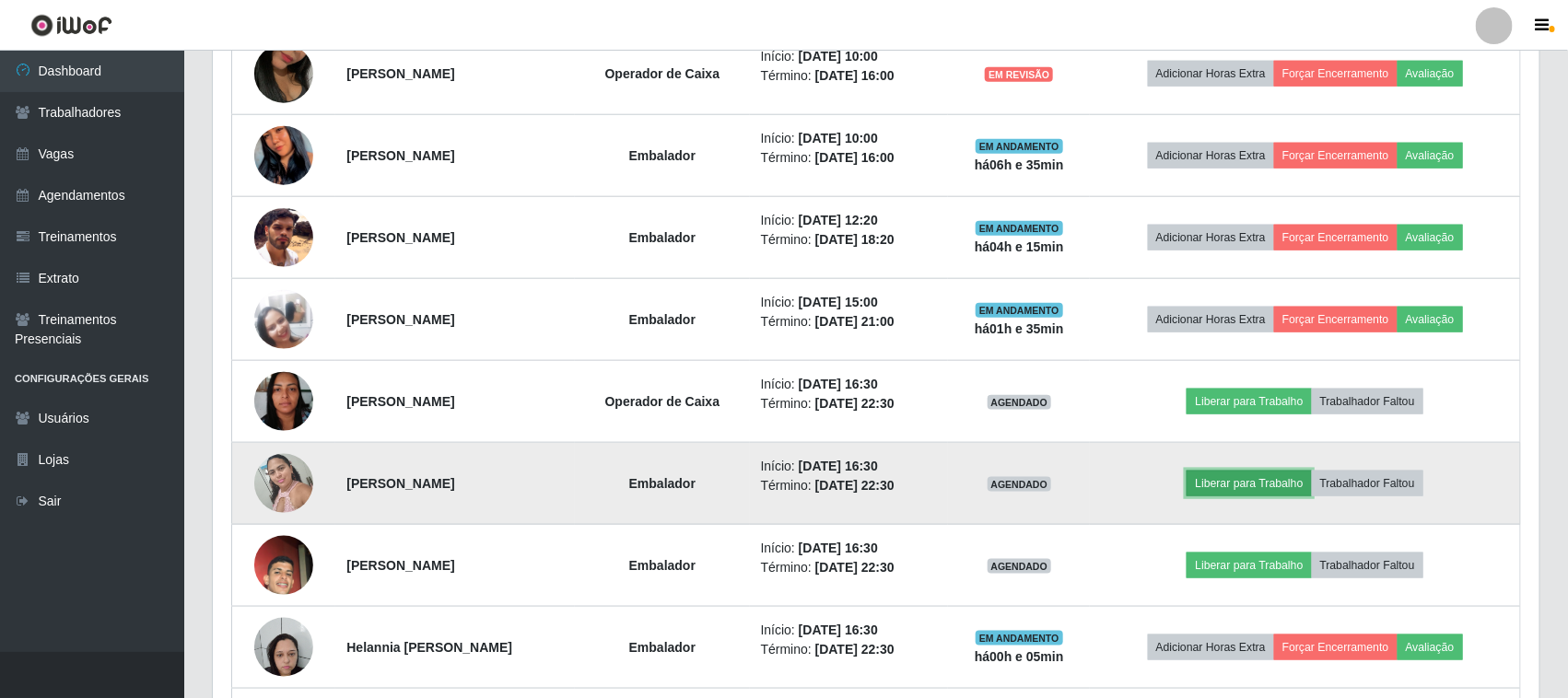
click at [1268, 494] on button "Liberar para Trabalho" at bounding box center [1249, 483] width 125 height 26
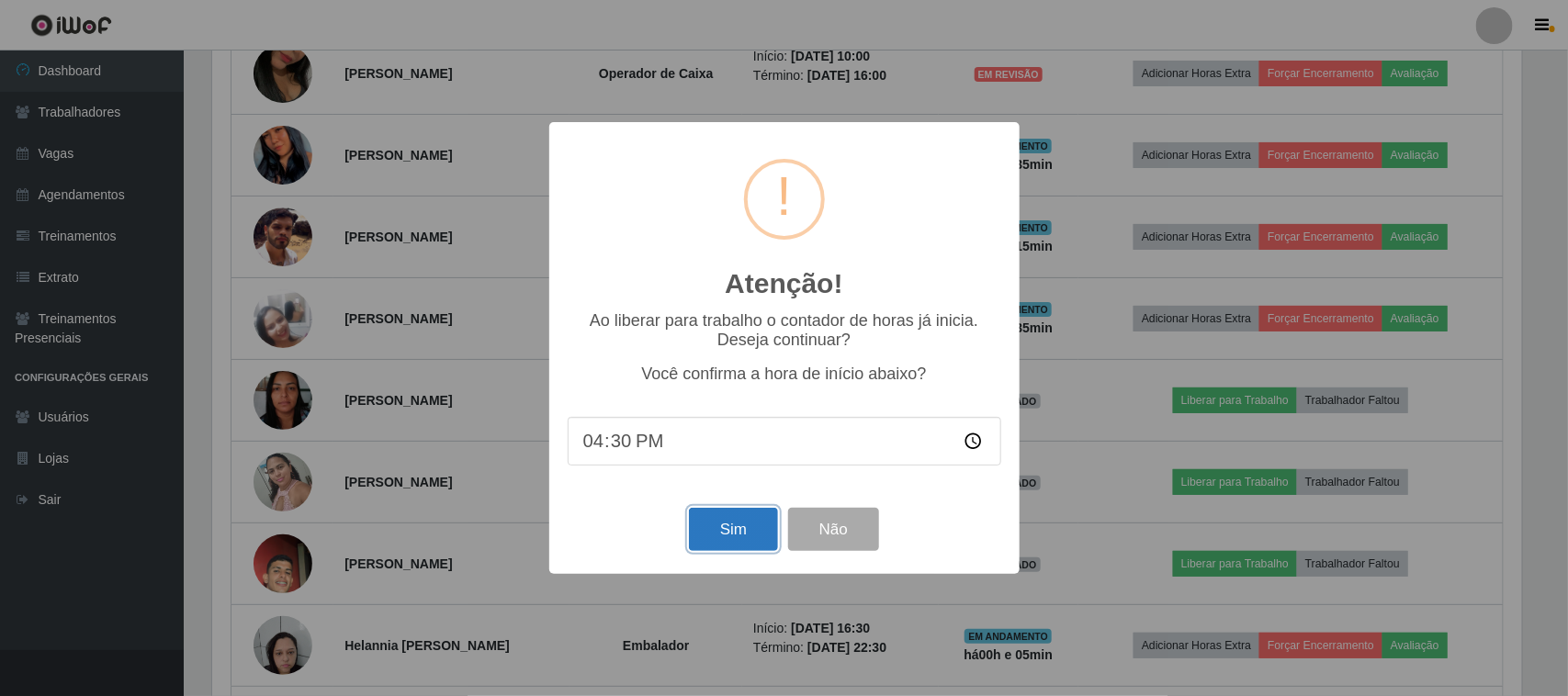
click at [743, 528] on button "Sim" at bounding box center [733, 529] width 89 height 44
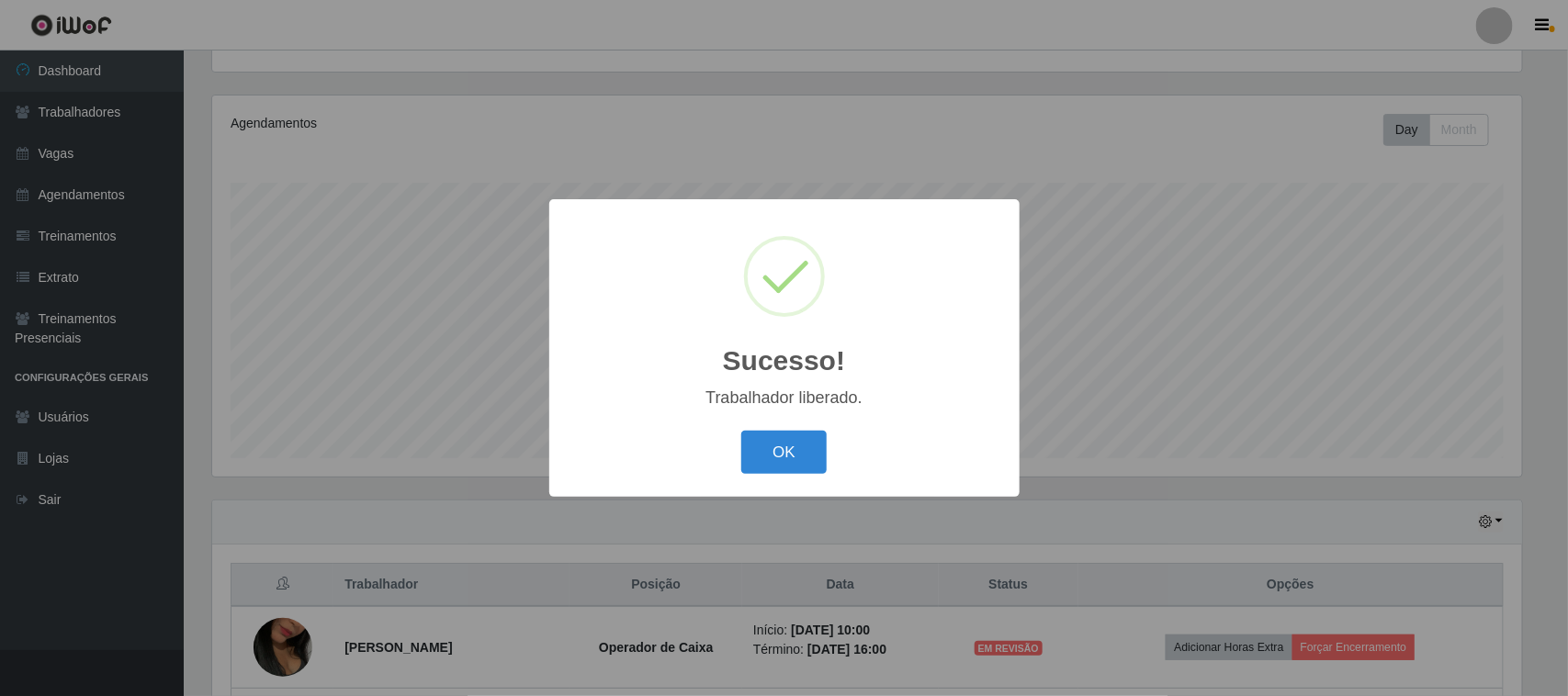
click at [741, 463] on div "OK Cancel" at bounding box center [784, 452] width 434 height 52
click at [795, 457] on button "OK" at bounding box center [784, 452] width 85 height 44
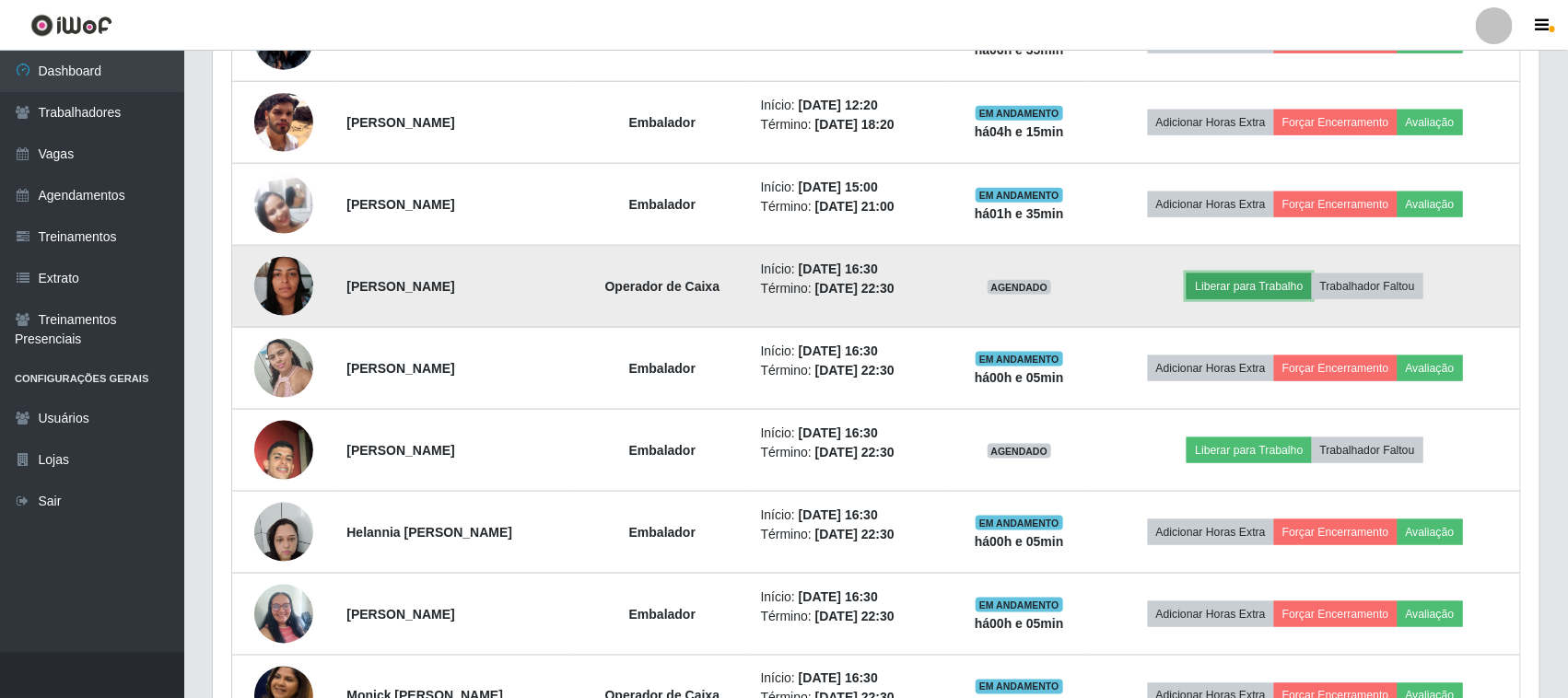
click at [1287, 295] on button "Liberar para Trabalho" at bounding box center [1249, 286] width 125 height 26
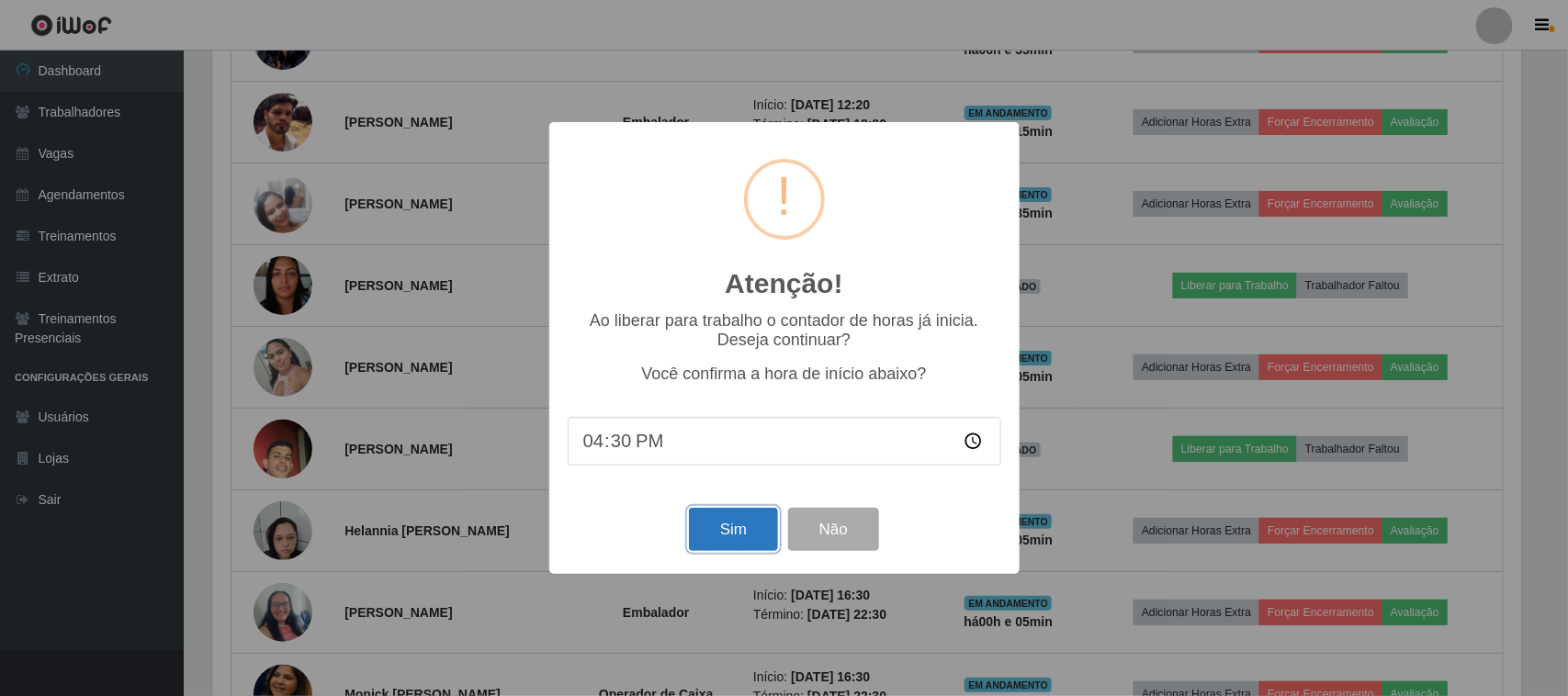
click at [736, 544] on button "Sim" at bounding box center [733, 529] width 89 height 44
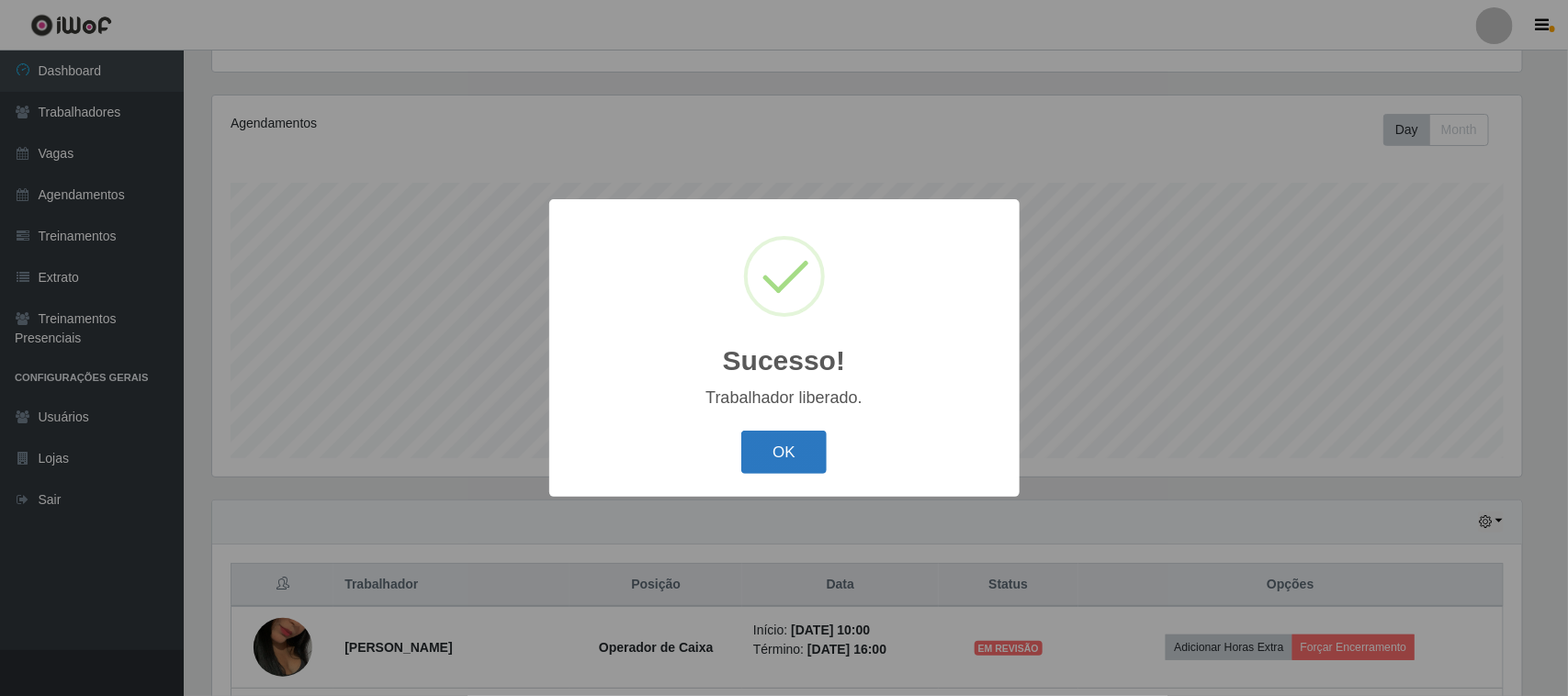
click at [768, 462] on button "OK" at bounding box center [784, 452] width 85 height 44
